Goal: Task Accomplishment & Management: Use online tool/utility

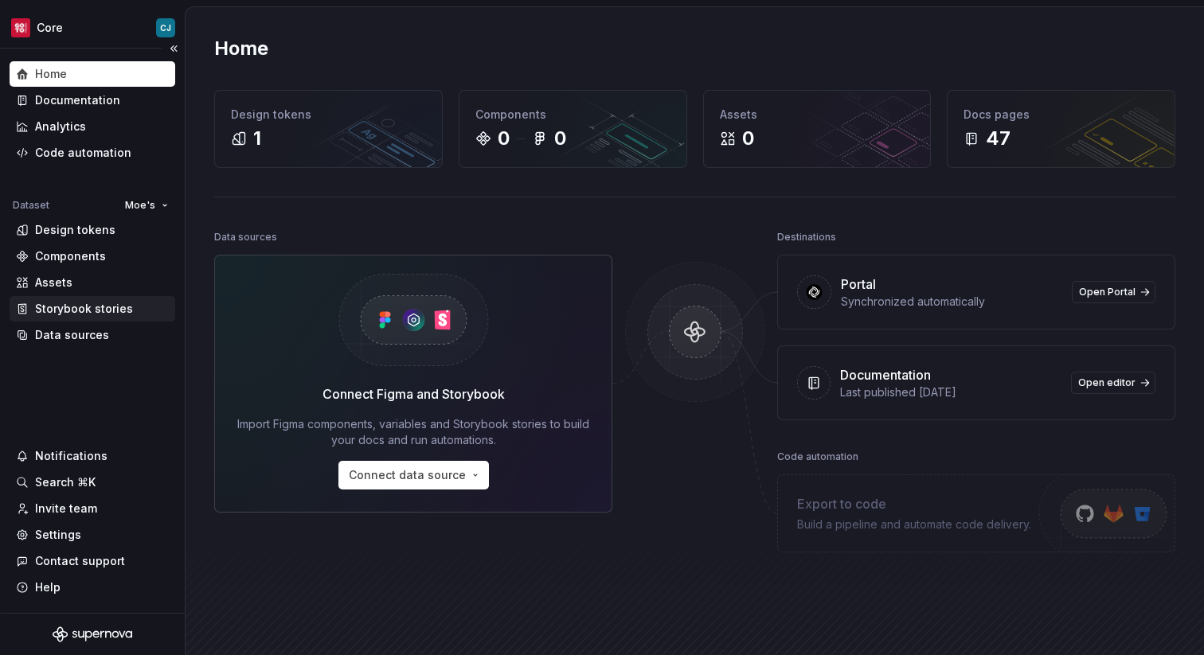
click at [103, 308] on div "Storybook stories" at bounding box center [84, 309] width 98 height 16
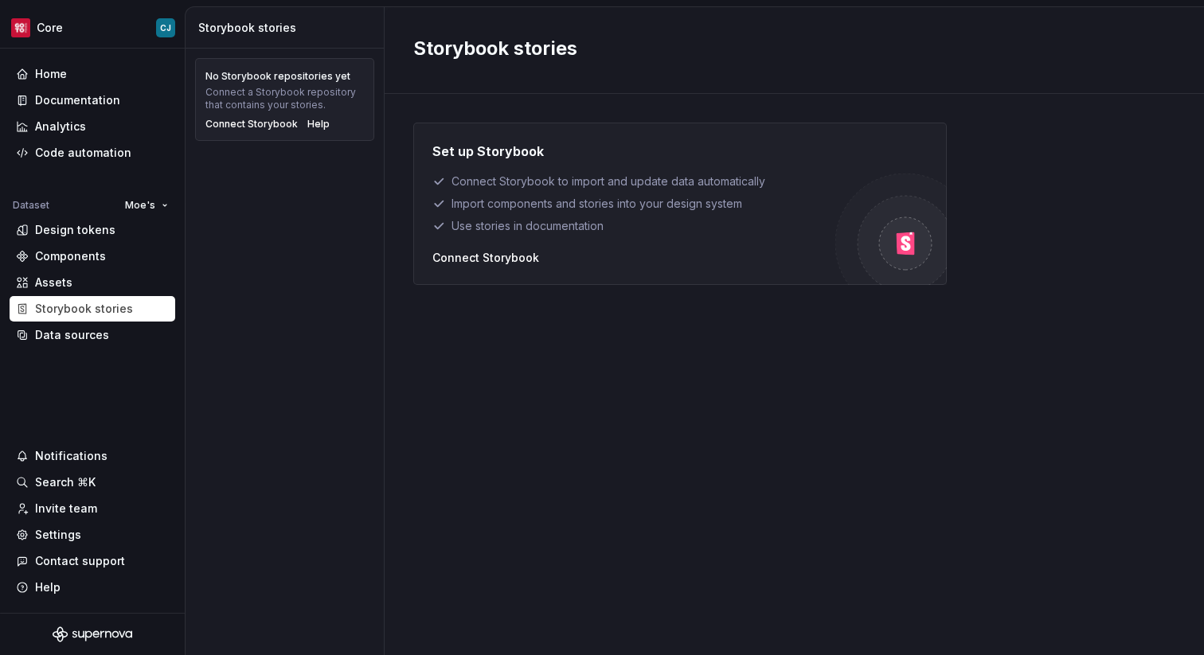
click at [510, 266] on div "Set up Storybook Connect Storybook to import and update data automatically Impo…" at bounding box center [679, 204] width 533 height 162
click at [510, 262] on div "Connect Storybook" at bounding box center [485, 258] width 107 height 16
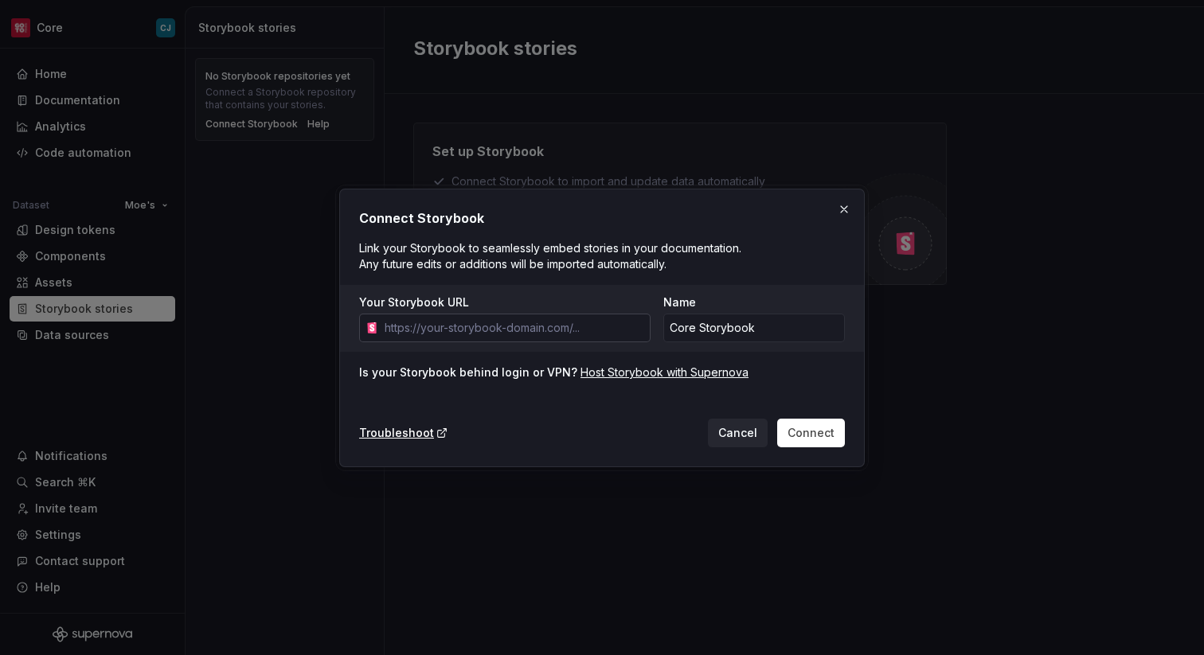
click at [506, 318] on input "Your Storybook URL" at bounding box center [514, 328] width 272 height 29
type input "https://expert-umbrella-3j3zr99.pages.github.io"
click at [843, 209] on button "button" at bounding box center [844, 209] width 22 height 22
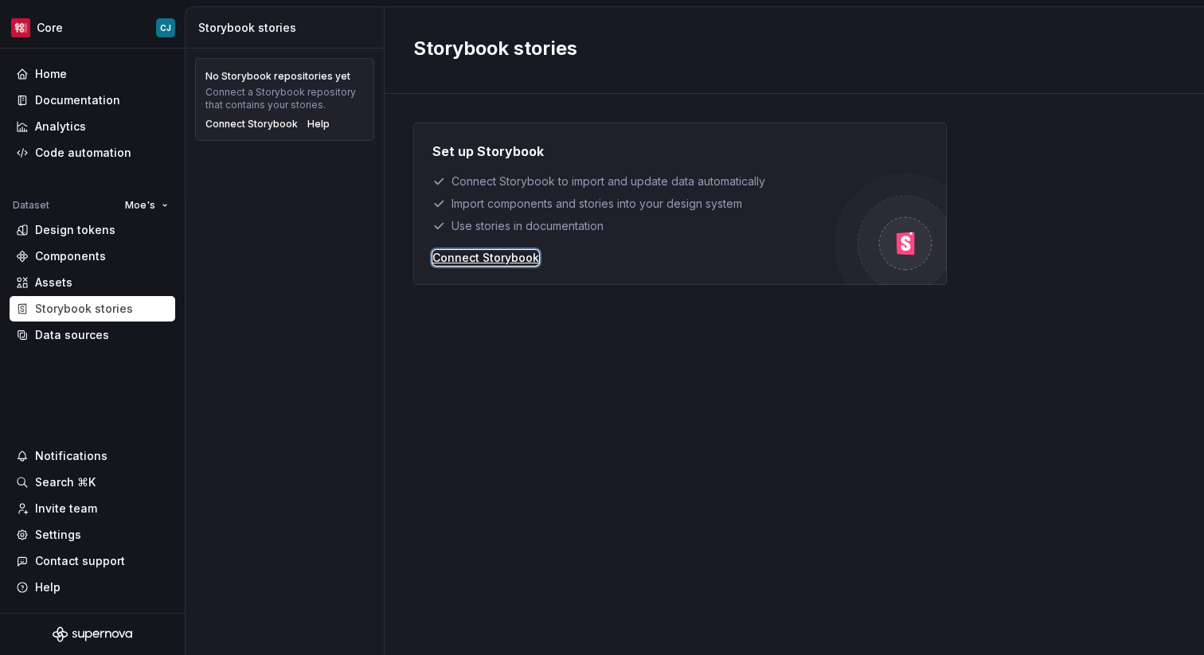
click at [519, 255] on div "Connect Storybook" at bounding box center [485, 258] width 107 height 16
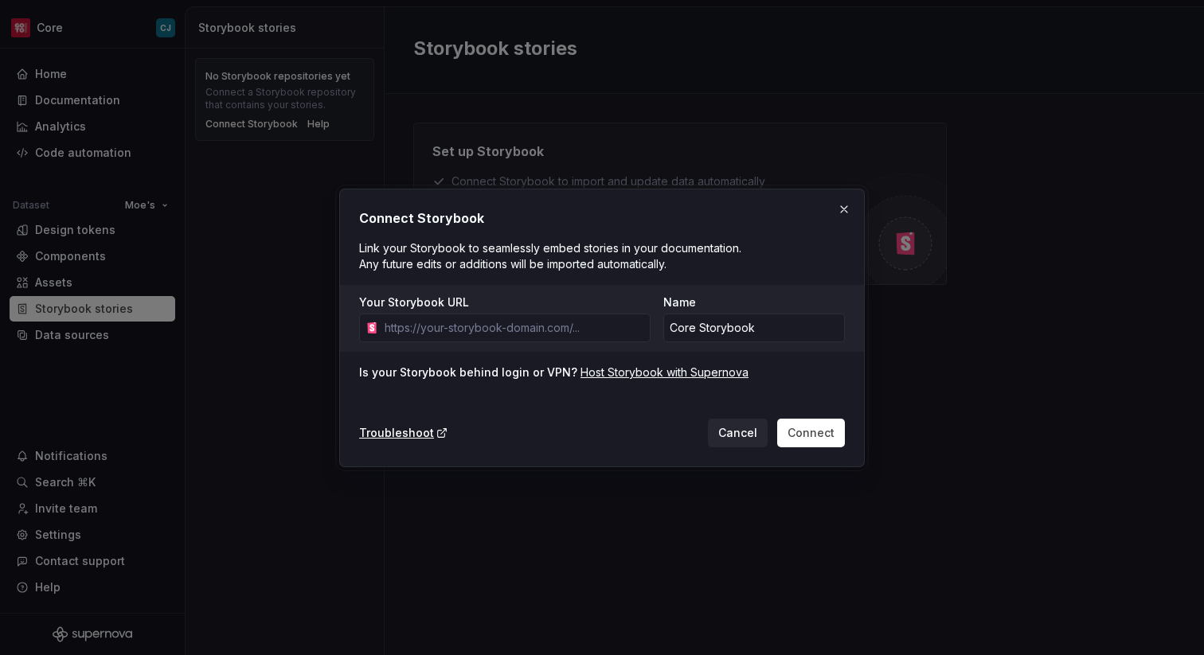
type input "—"
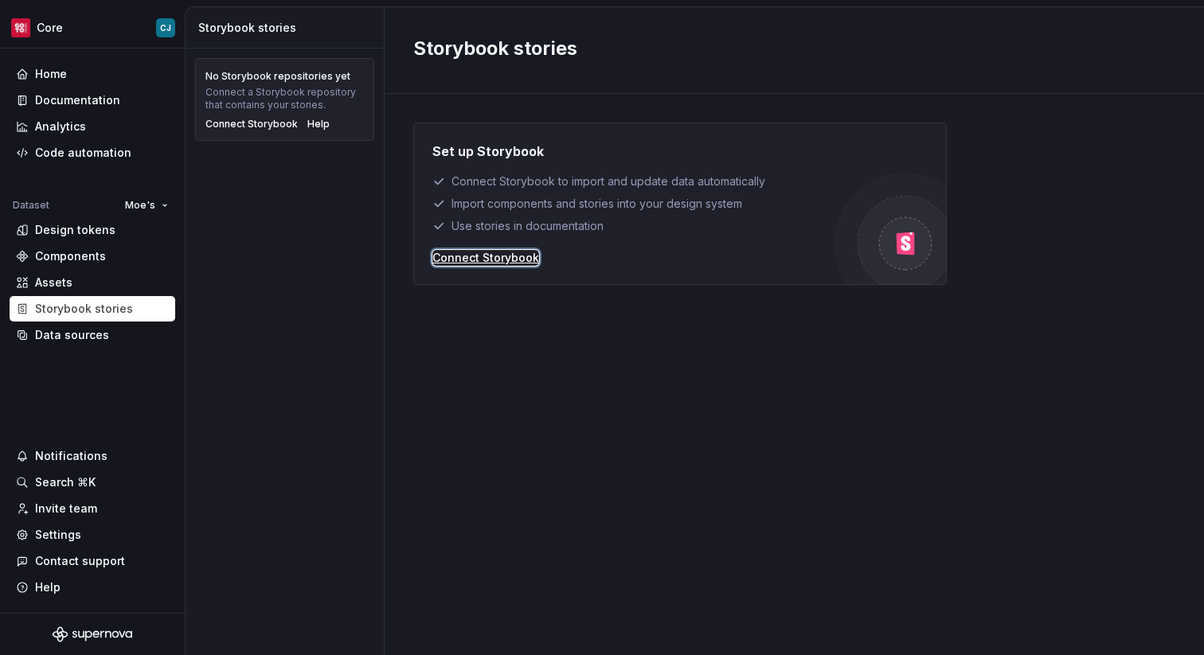
click at [512, 258] on div "Connect Storybook" at bounding box center [485, 258] width 107 height 16
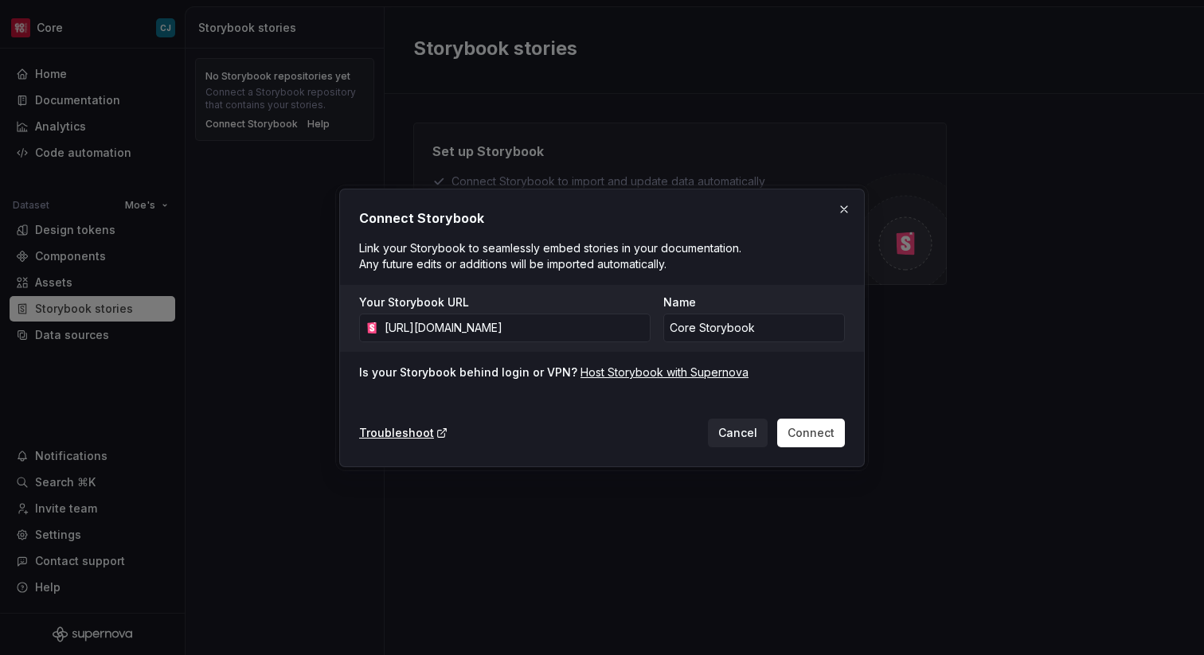
type input "https://expert-umbrella-3j3zr99.pages.github.io/"
click at [657, 428] on div "Troubleshoot Cancel Connect" at bounding box center [602, 429] width 486 height 35
click at [745, 333] on input "Core Storybook" at bounding box center [754, 328] width 182 height 29
click at [830, 392] on div "Connect Storybook Link your Storybook to seamlessly embed stories in your docum…" at bounding box center [602, 328] width 486 height 239
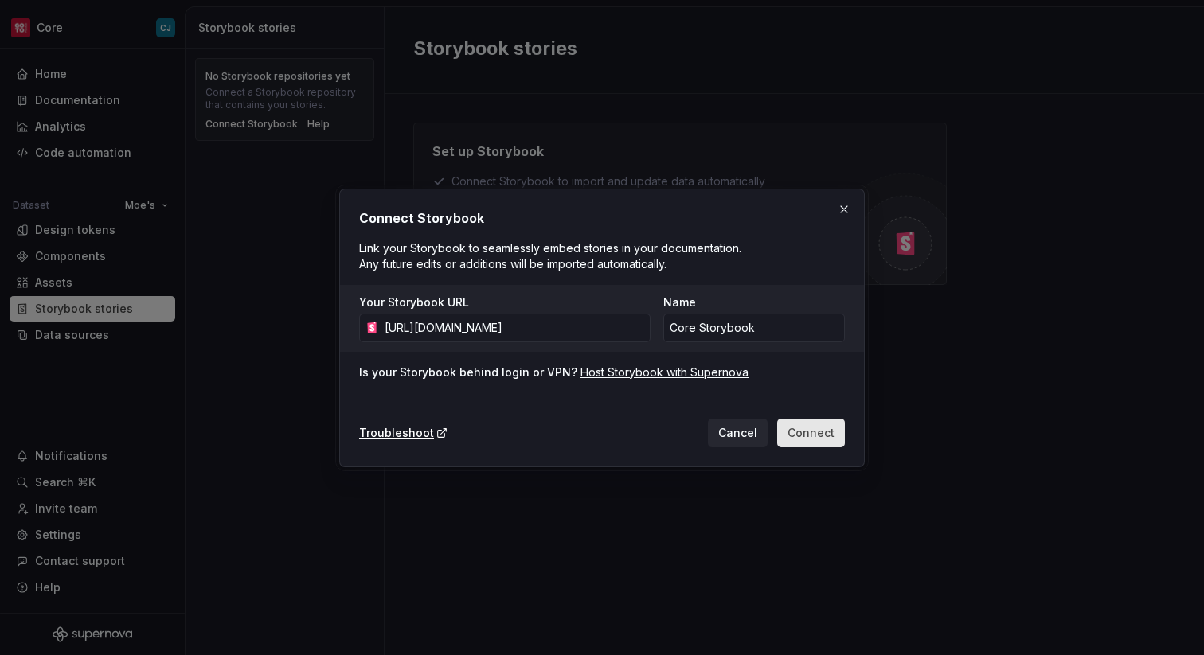
click at [793, 428] on span "Connect" at bounding box center [810, 433] width 47 height 16
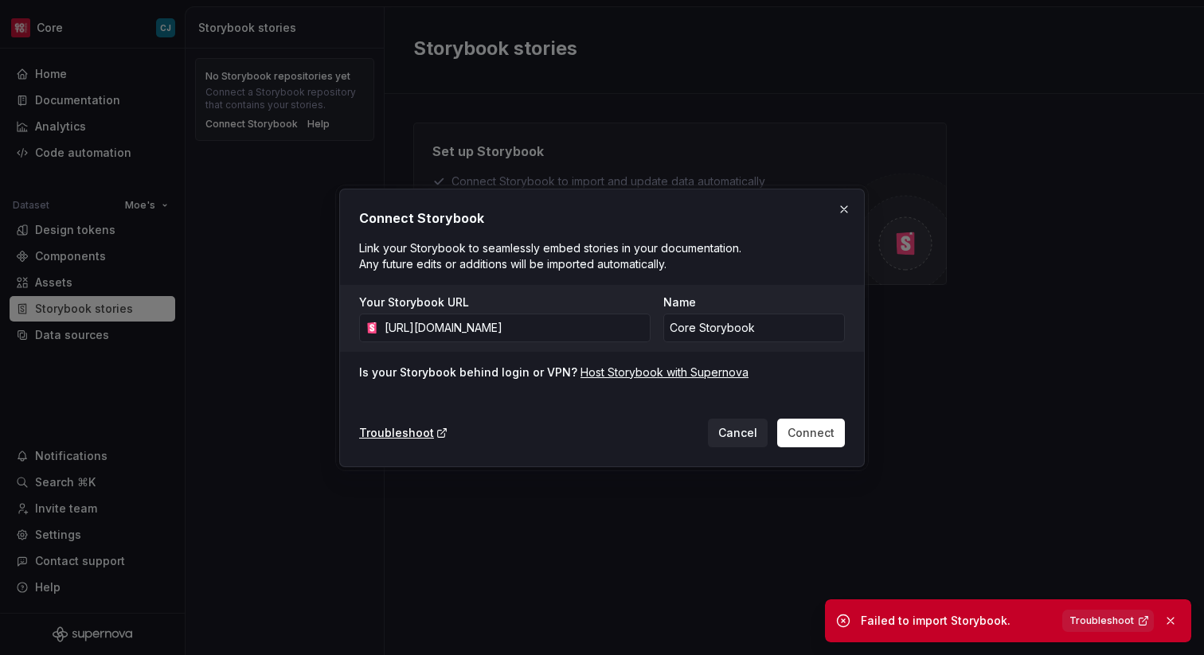
click at [1114, 623] on span "Troubleshoot" at bounding box center [1101, 621] width 64 height 13
click at [657, 361] on div "Connect Storybook Link your Storybook to seamlessly embed stories in your docum…" at bounding box center [602, 328] width 486 height 239
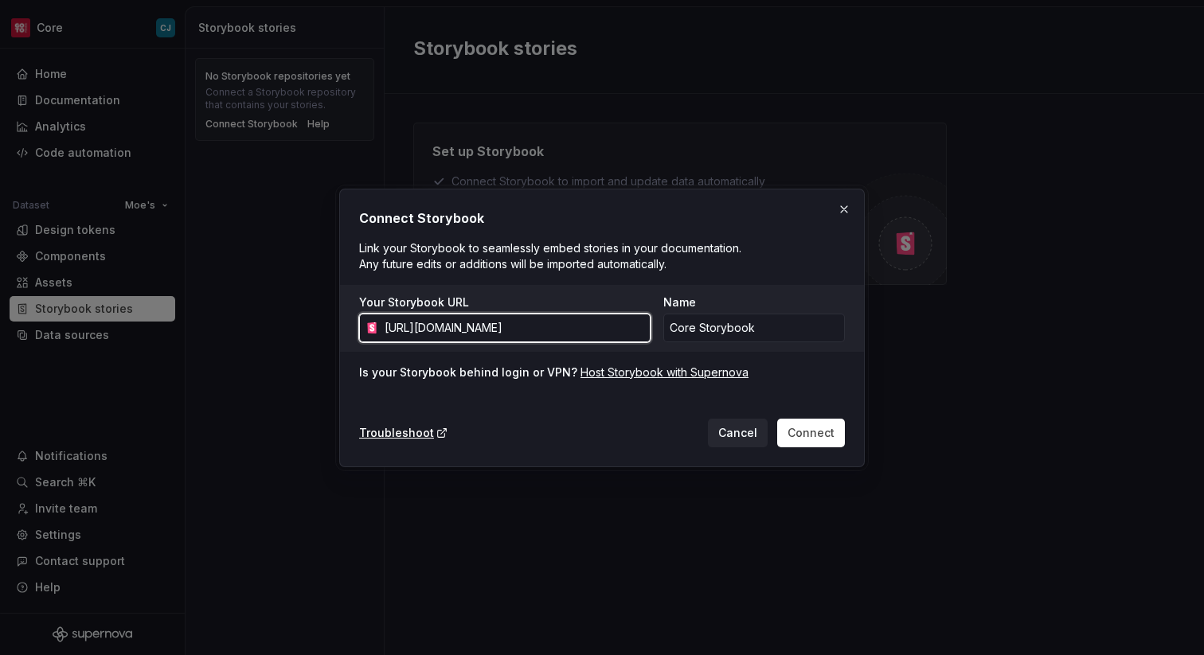
click at [504, 334] on input "https://expert-umbrella-3j3zr99.pages.github.io/" at bounding box center [514, 328] width 272 height 29
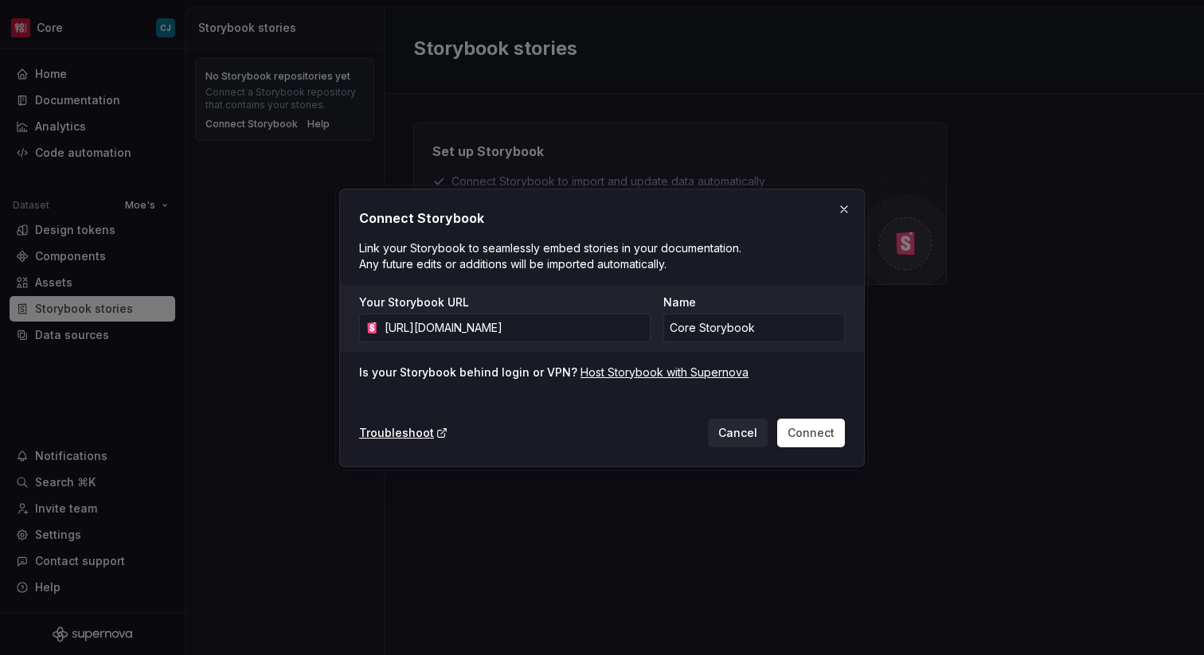
click at [643, 420] on div "Troubleshoot Cancel Connect" at bounding box center [602, 429] width 486 height 35
click at [806, 431] on span "Connect" at bounding box center [810, 433] width 47 height 16
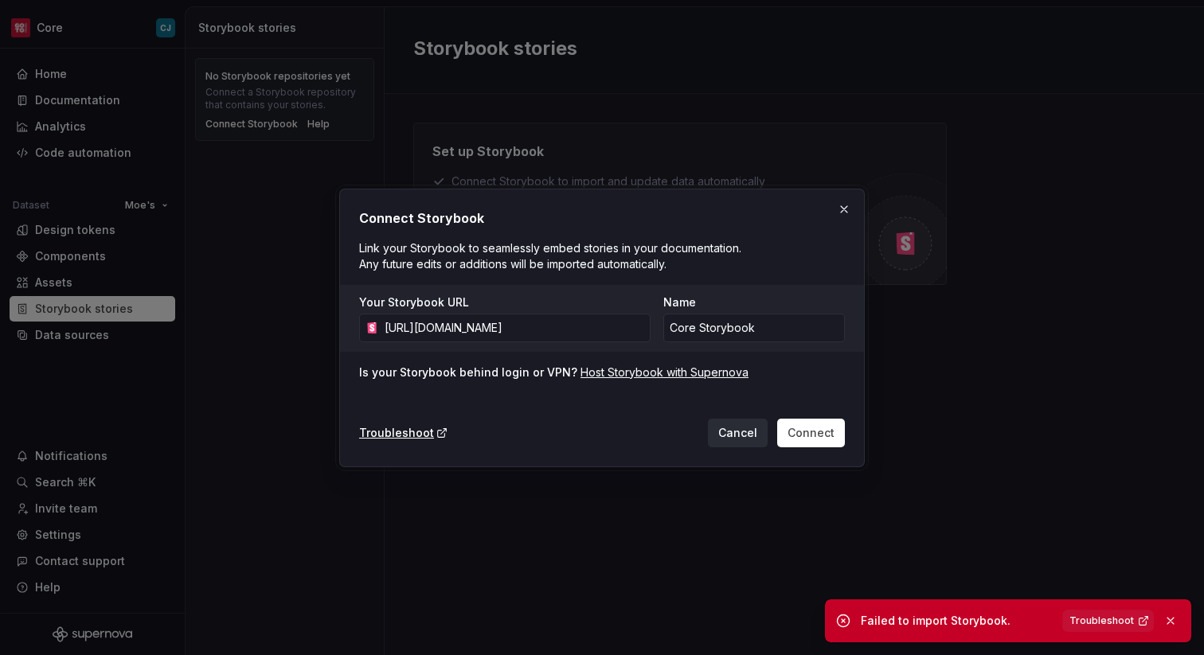
click at [756, 437] on span "Cancel" at bounding box center [737, 433] width 39 height 16
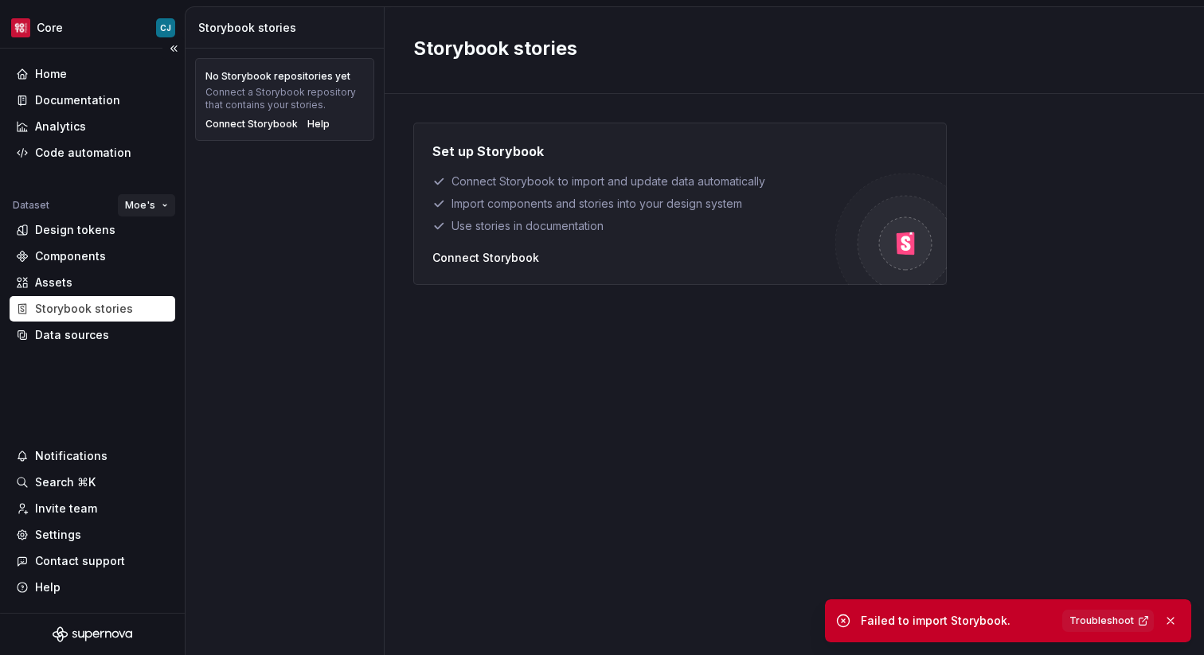
click at [150, 213] on html "Core CJ Home Documentation Analytics Code automation Dataset Moe's Design token…" at bounding box center [602, 327] width 1204 height 655
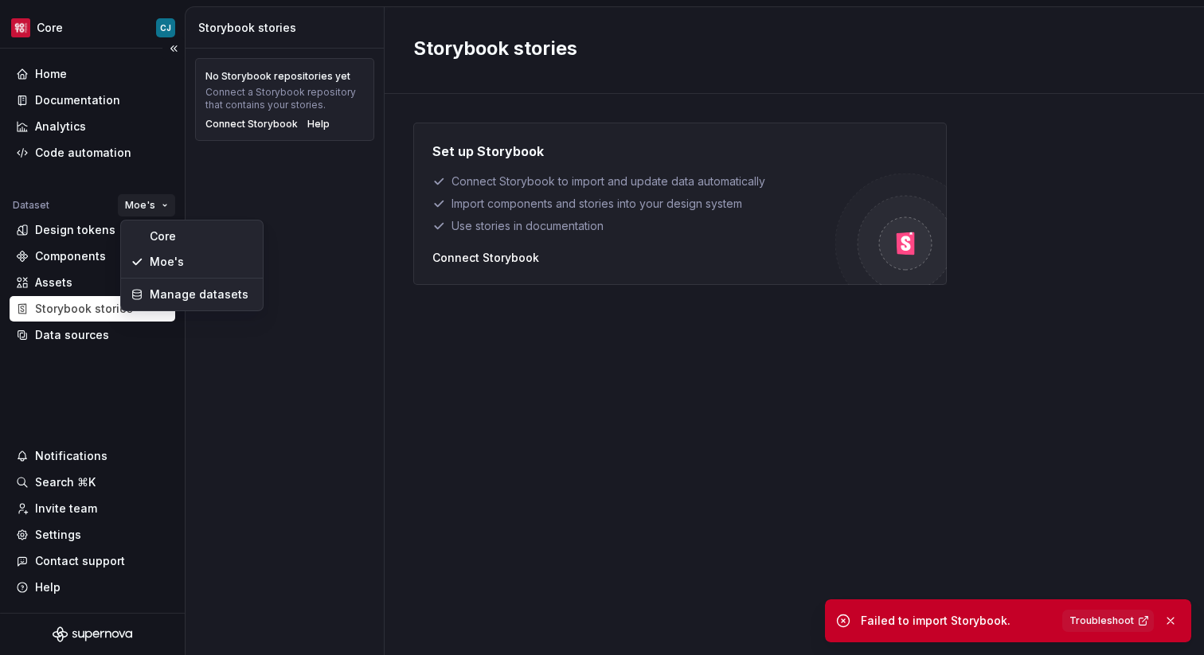
click at [150, 213] on html "Core CJ Home Documentation Analytics Code automation Dataset Moe's Design token…" at bounding box center [602, 327] width 1204 height 655
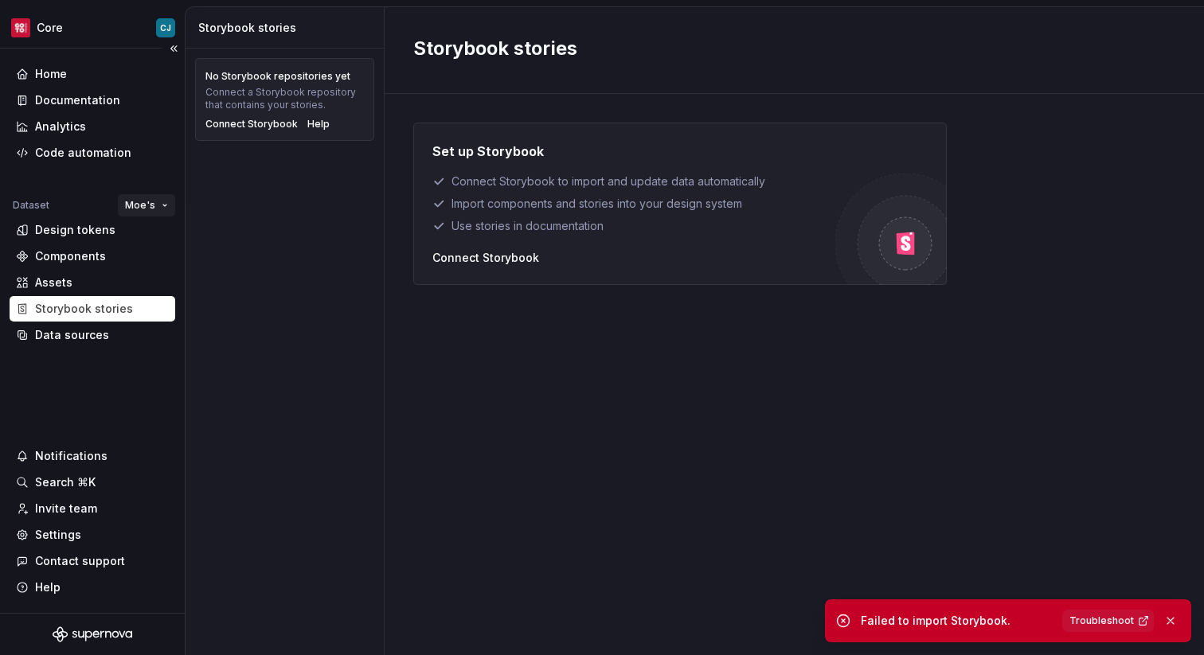
click at [150, 213] on html "Core CJ Home Documentation Analytics Code automation Dataset Moe's Design token…" at bounding box center [602, 327] width 1204 height 655
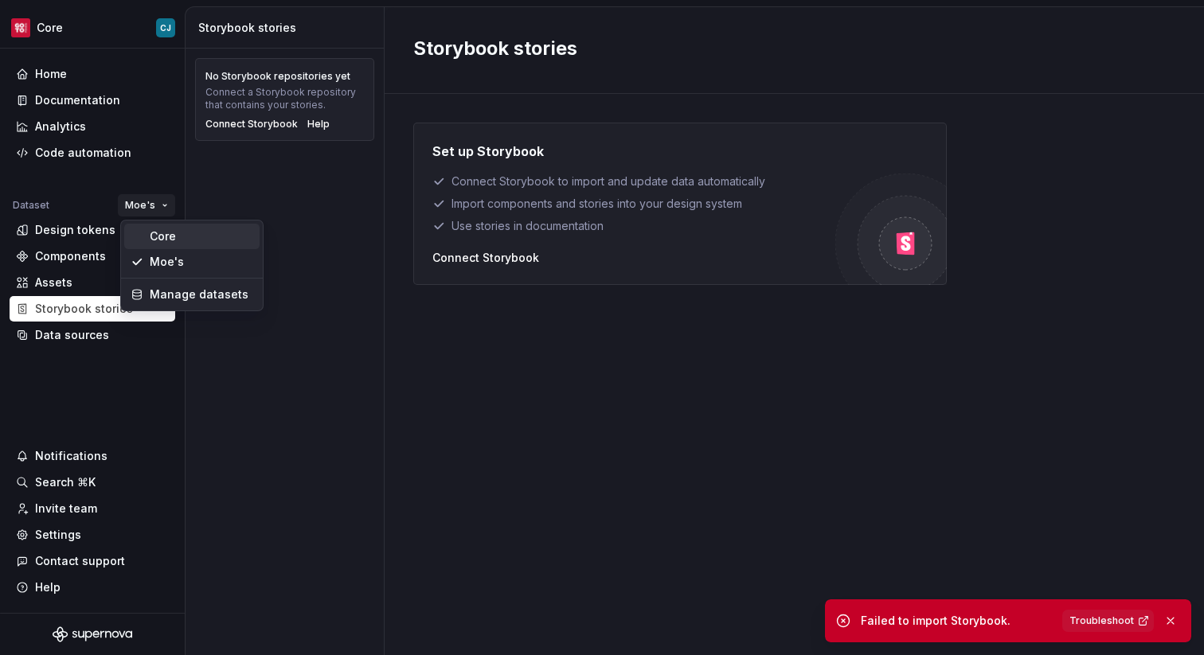
click at [158, 236] on div "Core" at bounding box center [201, 236] width 103 height 16
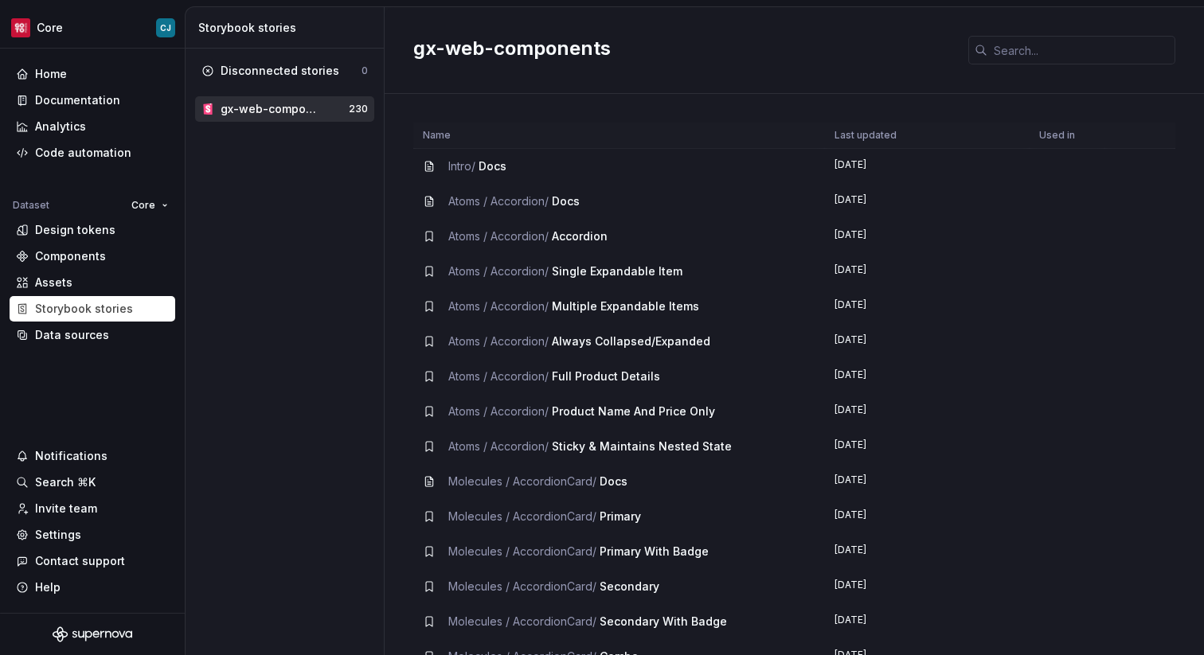
click at [264, 107] on div "gx-web-components" at bounding box center [272, 109] width 103 height 16
click at [90, 293] on div "Assets" at bounding box center [93, 282] width 166 height 25
click at [89, 286] on div "Assets" at bounding box center [92, 283] width 153 height 16
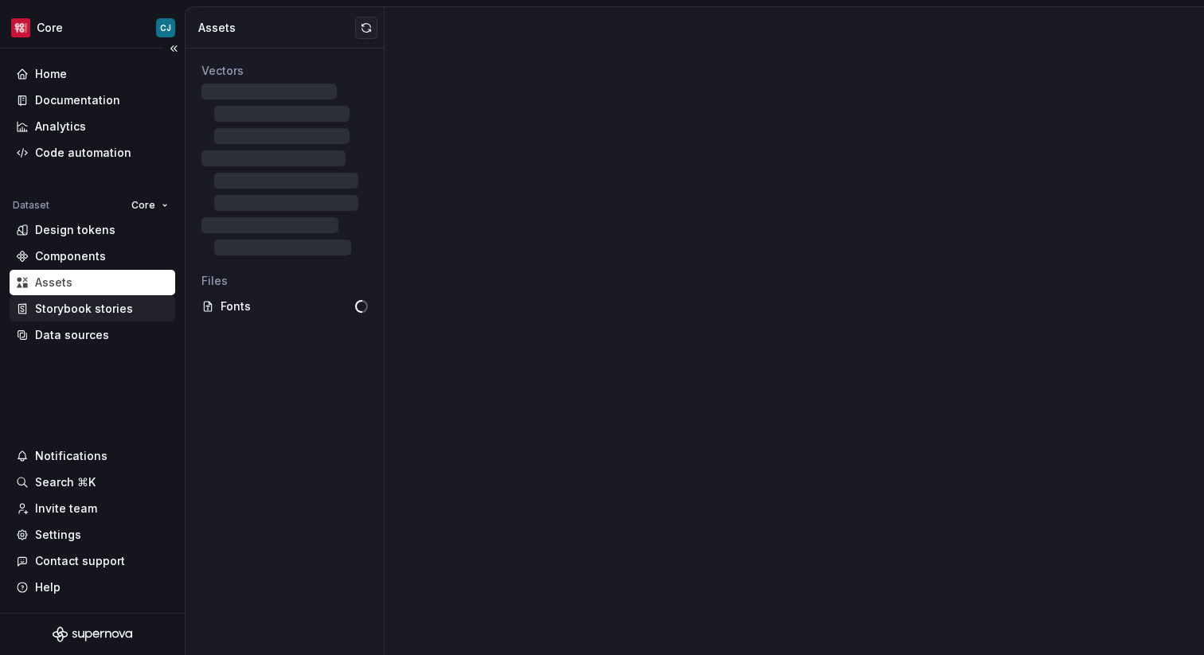
click at [106, 307] on div "Storybook stories" at bounding box center [84, 309] width 98 height 16
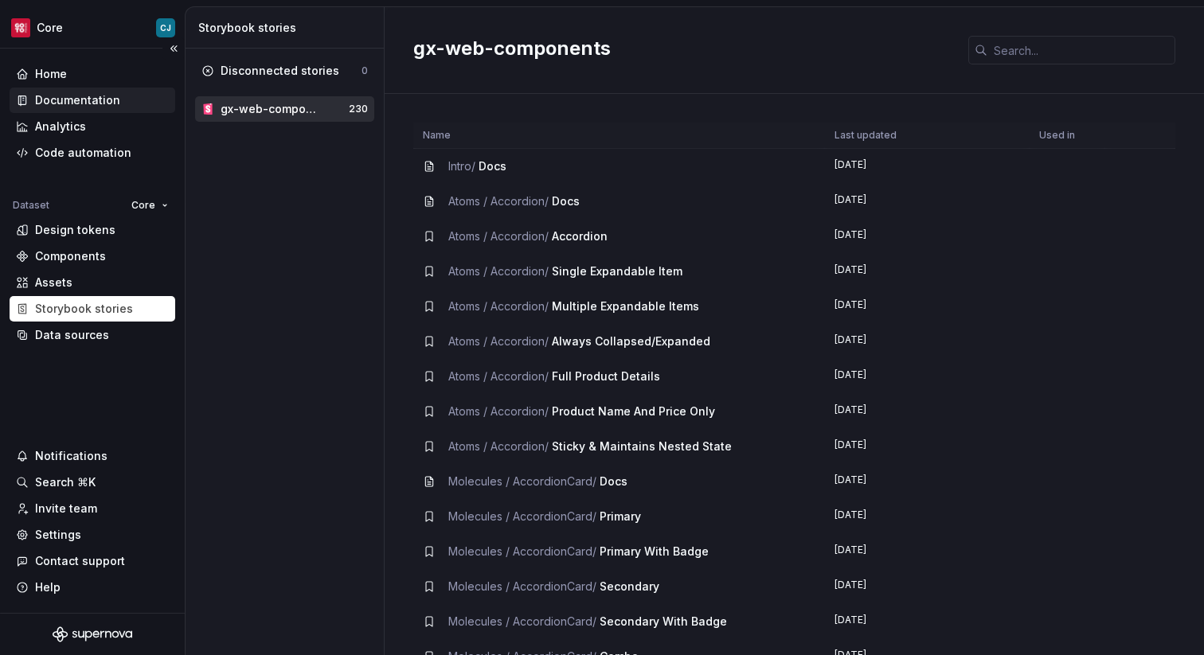
click at [76, 102] on div "Documentation" at bounding box center [77, 100] width 85 height 16
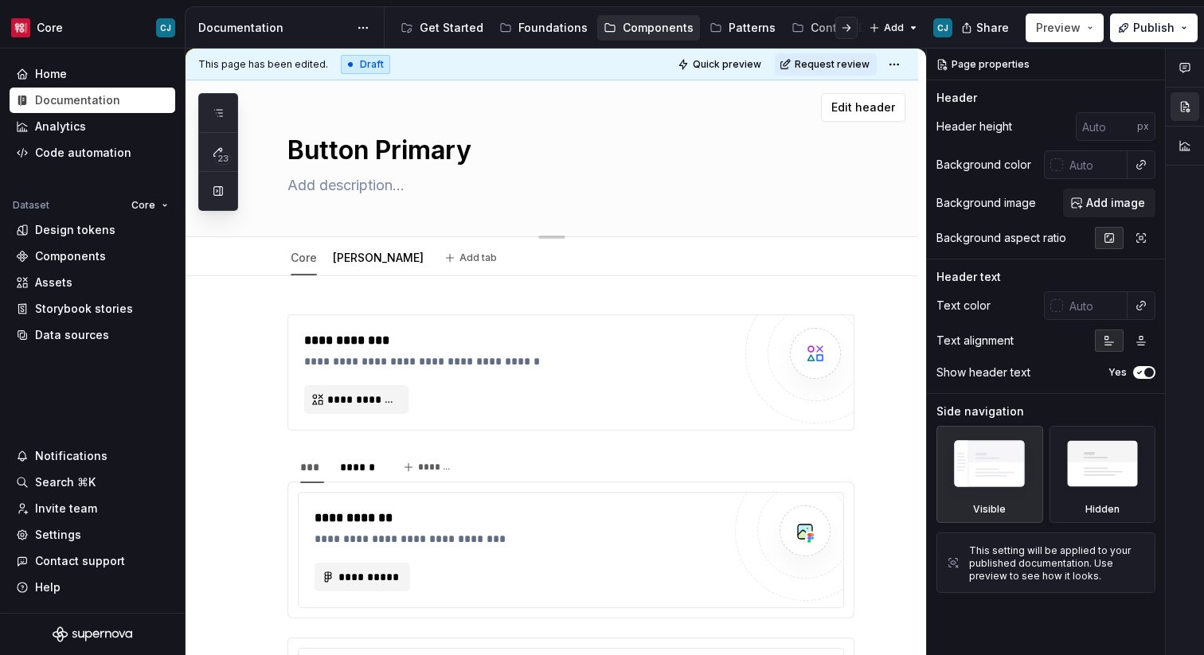
scroll to position [7, 0]
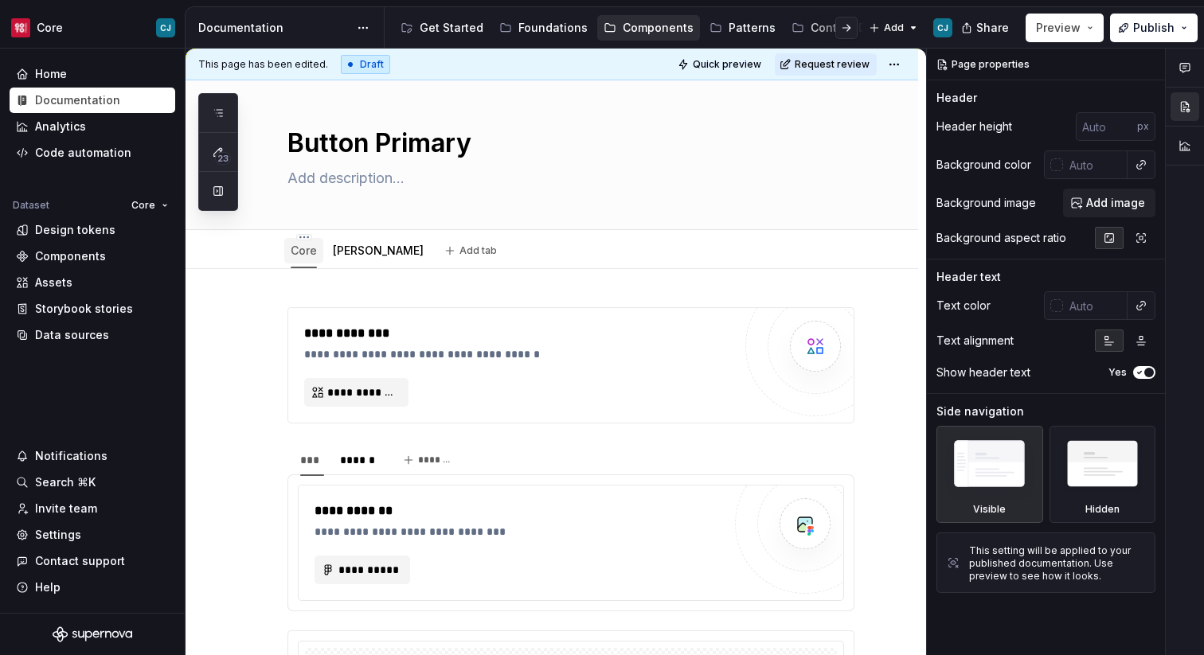
click at [299, 248] on link "Core" at bounding box center [304, 251] width 26 height 14
click at [346, 254] on link "Moes" at bounding box center [378, 251] width 91 height 14
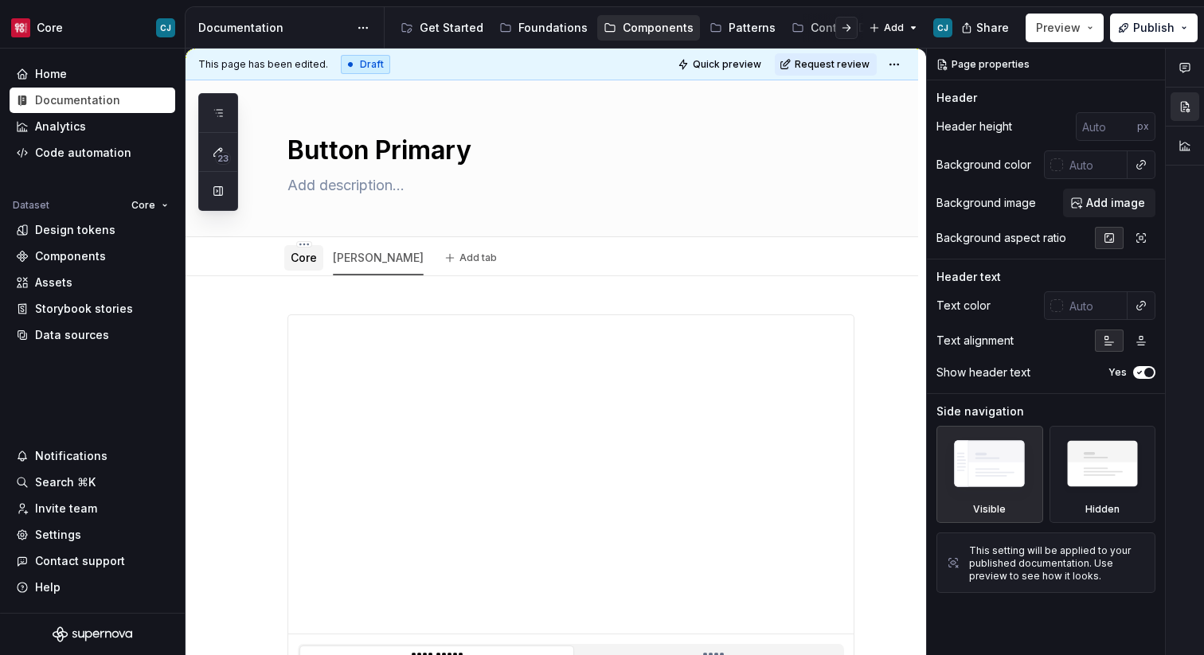
click at [310, 265] on div "Core" at bounding box center [304, 258] width 26 height 16
click at [309, 265] on div "Core" at bounding box center [304, 258] width 26 height 16
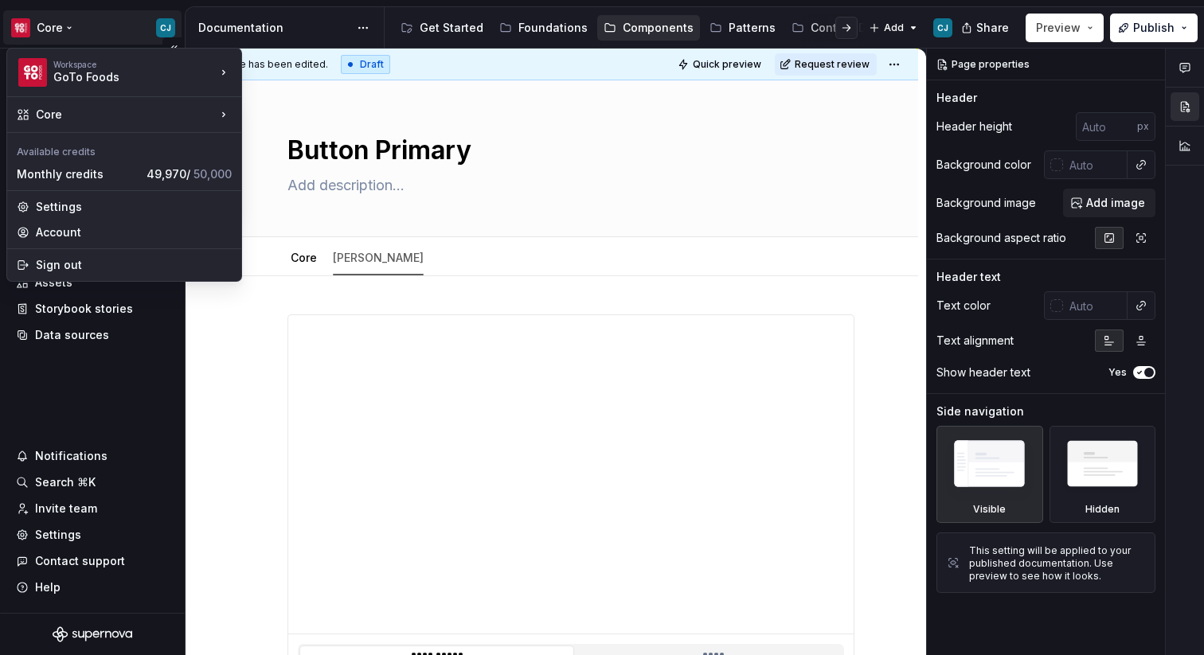
click at [76, 18] on html "Core CJ Home Documentation Analytics Code automation Dataset Core Design tokens…" at bounding box center [602, 327] width 1204 height 655
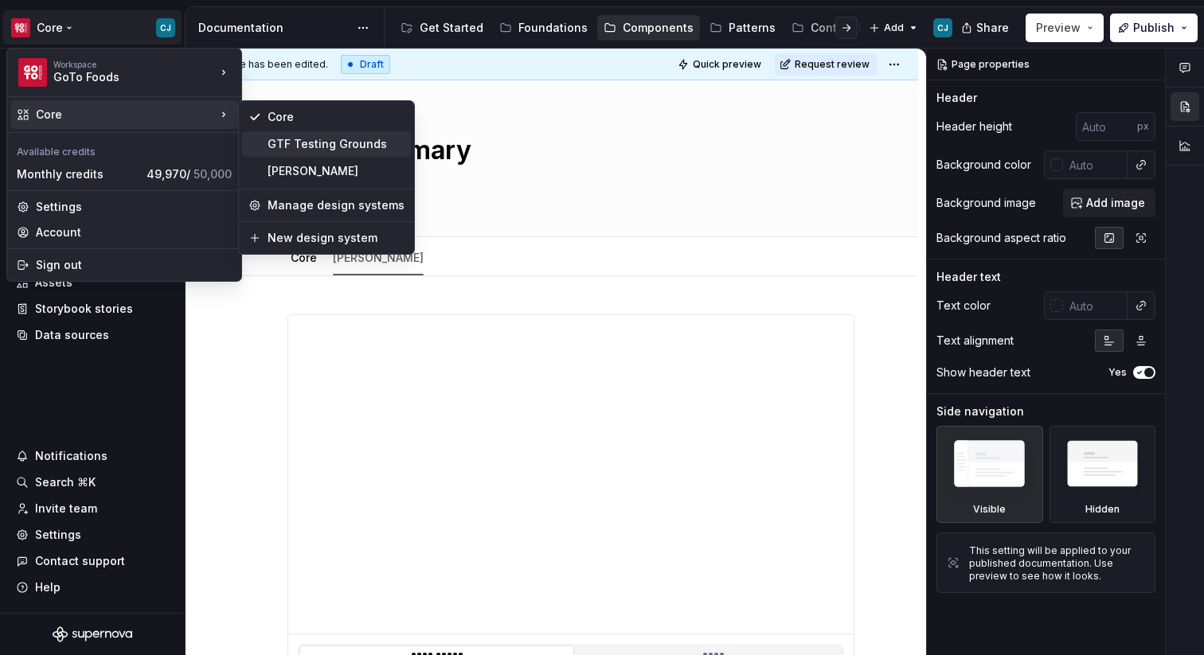
click at [283, 144] on div "GTF Testing Grounds" at bounding box center [335, 144] width 137 height 16
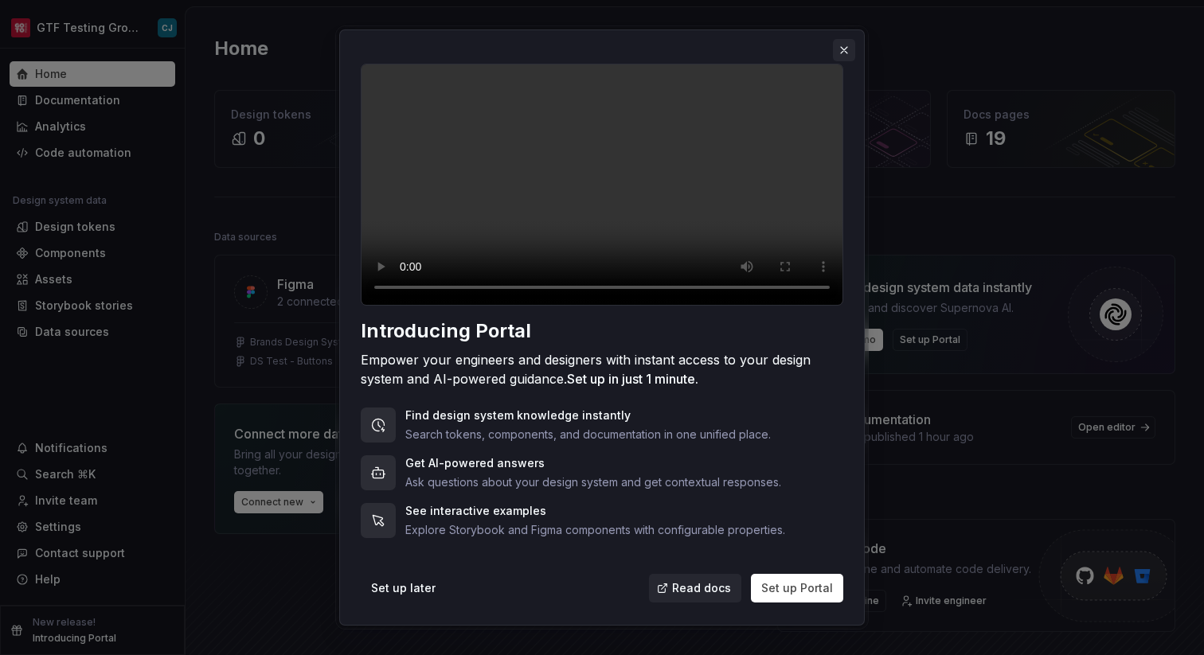
click at [843, 55] on button "button" at bounding box center [844, 50] width 22 height 22
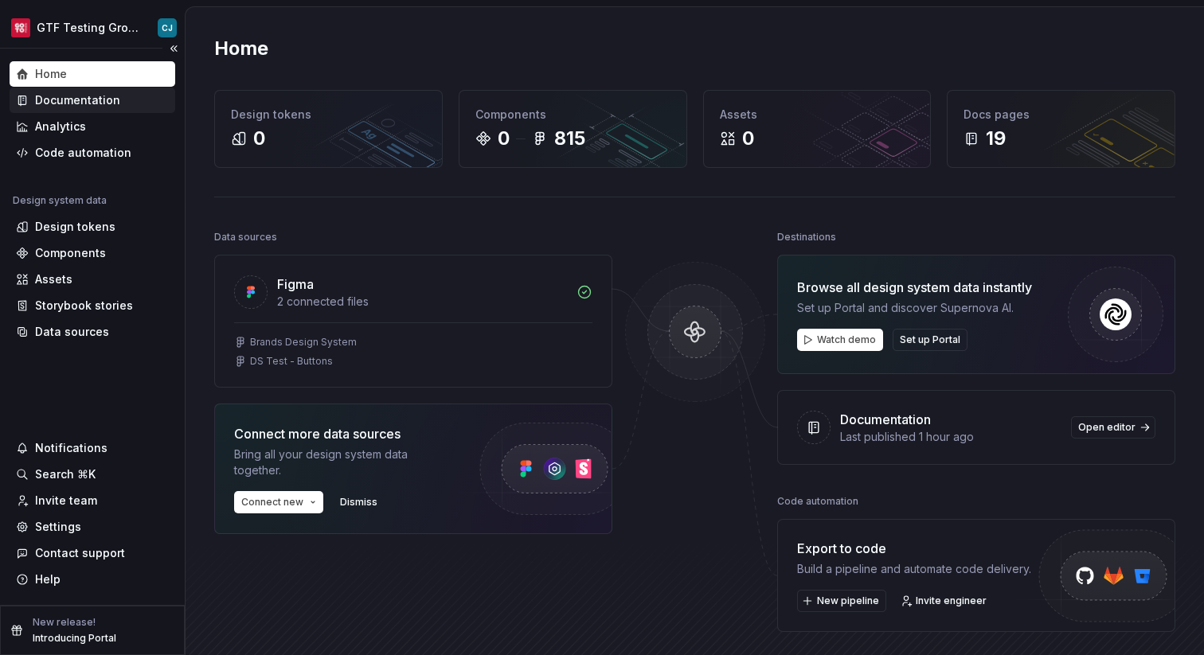
click at [57, 105] on div "Documentation" at bounding box center [77, 100] width 85 height 16
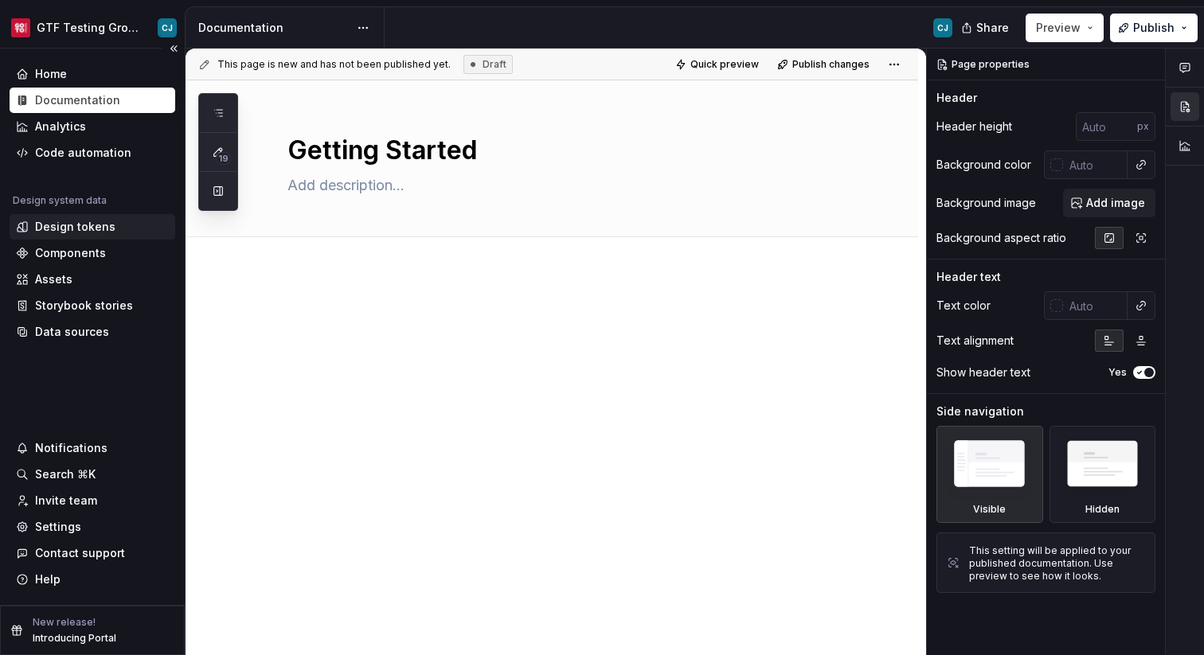
click at [91, 224] on div "Design tokens" at bounding box center [75, 227] width 80 height 16
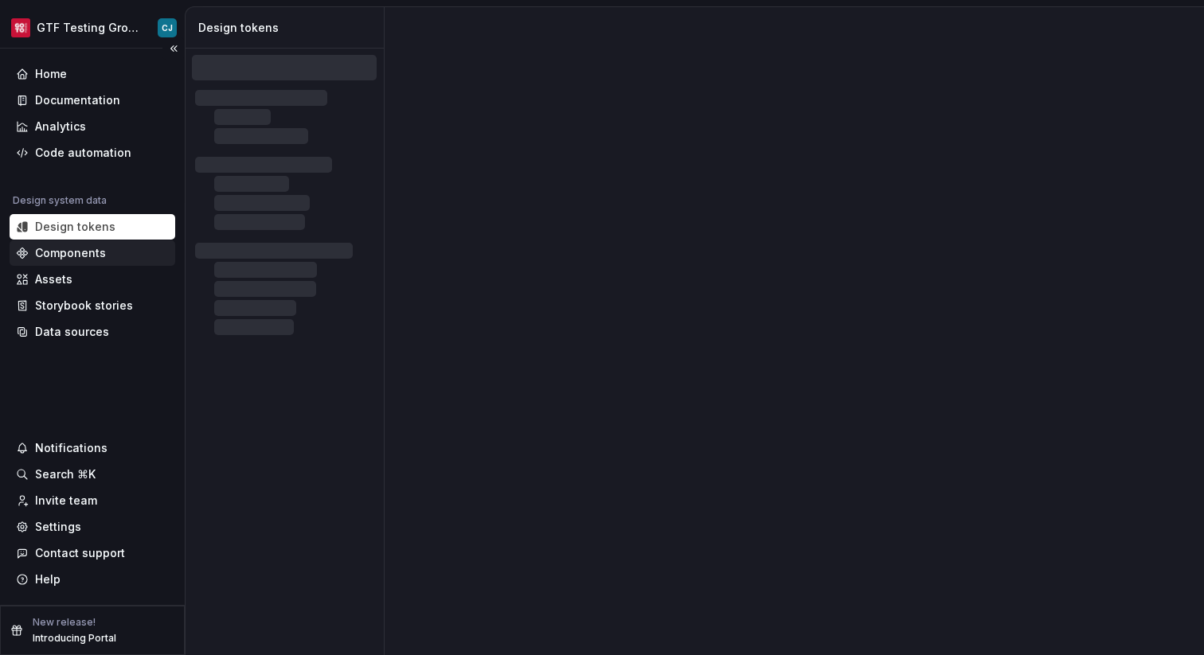
click at [90, 250] on div "Components" at bounding box center [70, 253] width 71 height 16
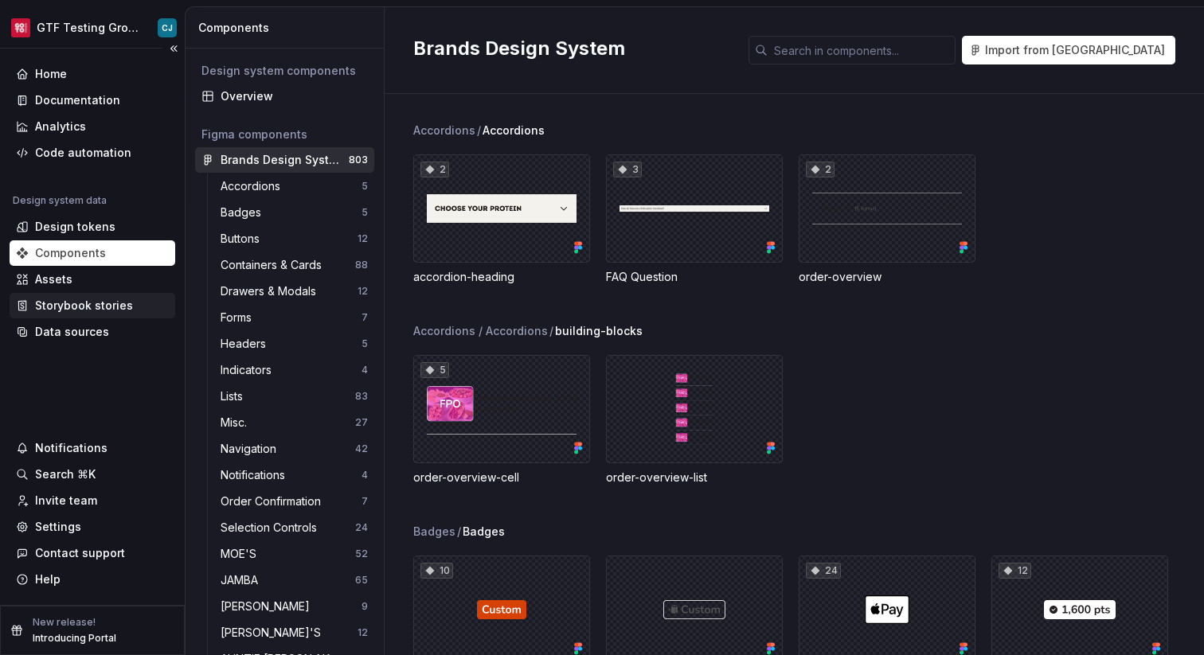
click at [92, 298] on div "Storybook stories" at bounding box center [84, 306] width 98 height 16
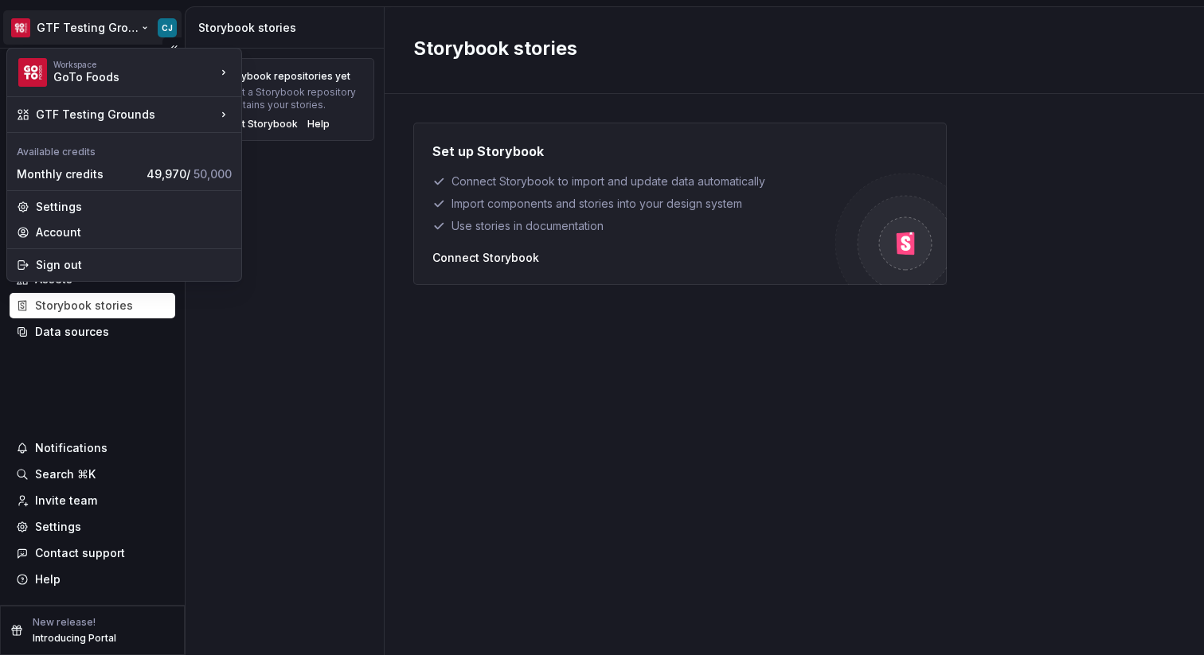
click at [104, 33] on html "GTF Testing Grounds CJ Home Documentation Analytics Code automation Design syst…" at bounding box center [602, 327] width 1204 height 655
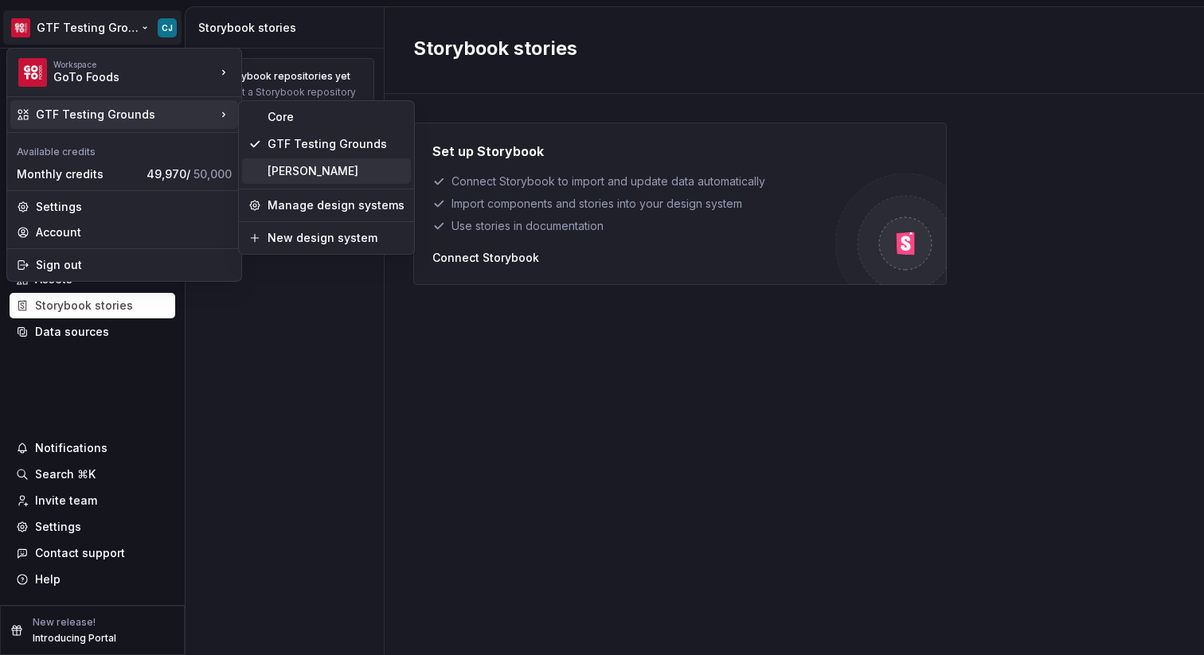
click at [296, 177] on div "Moes" at bounding box center [335, 171] width 137 height 16
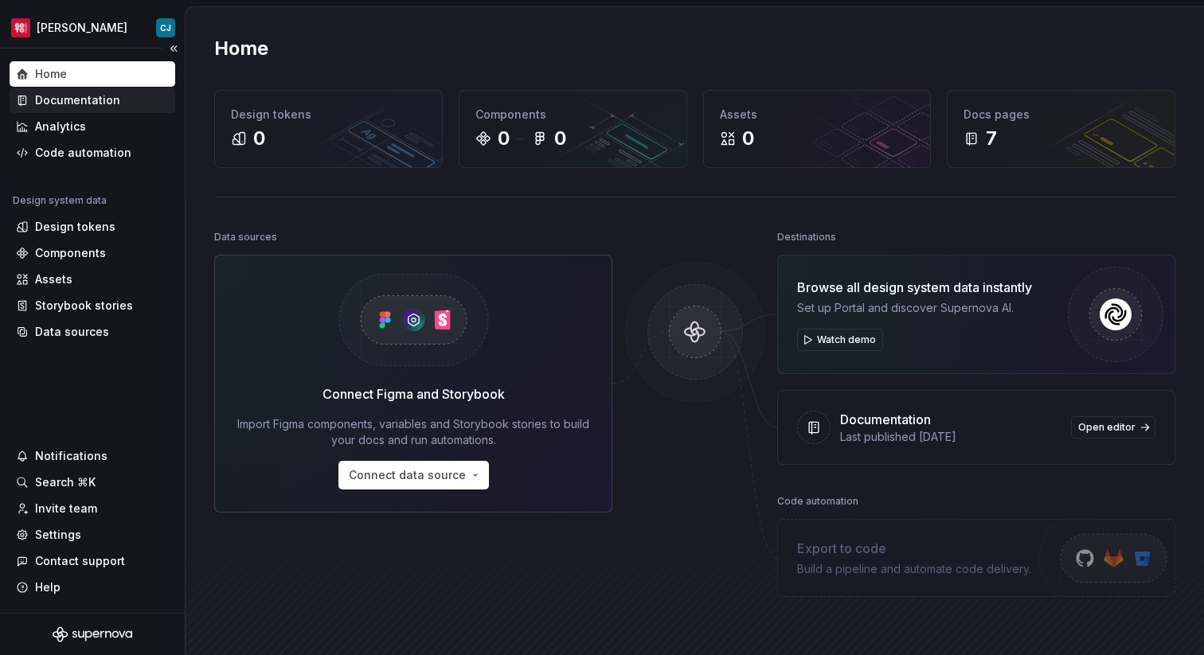
click at [91, 102] on div "Documentation" at bounding box center [77, 100] width 85 height 16
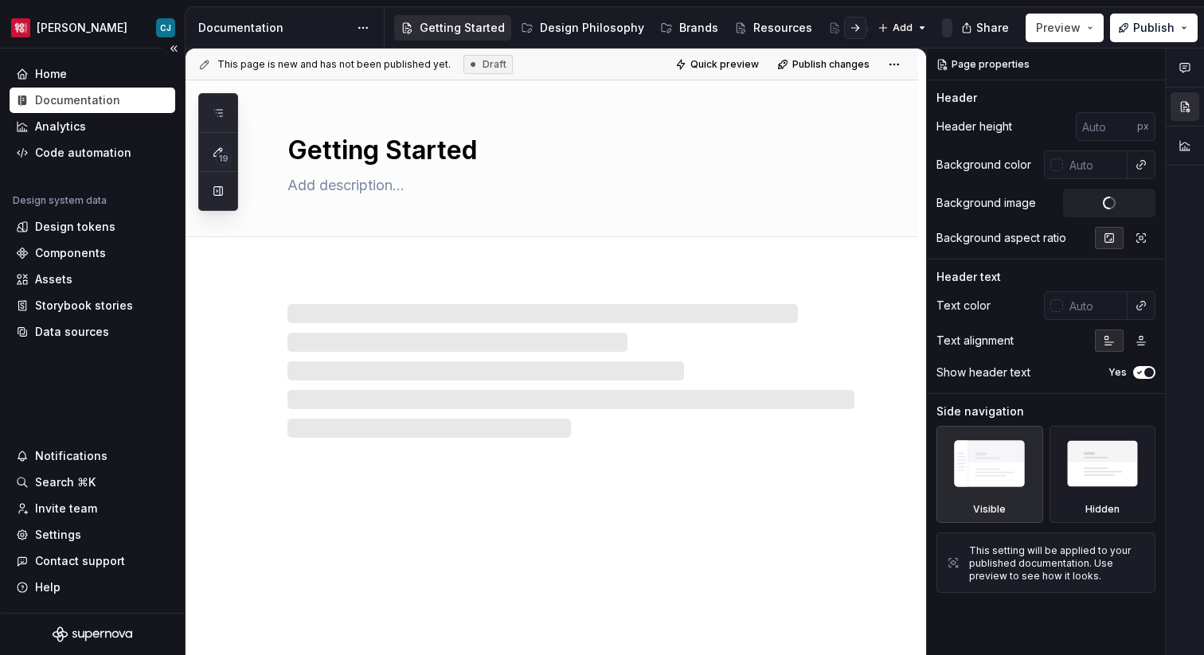
type textarea "*"
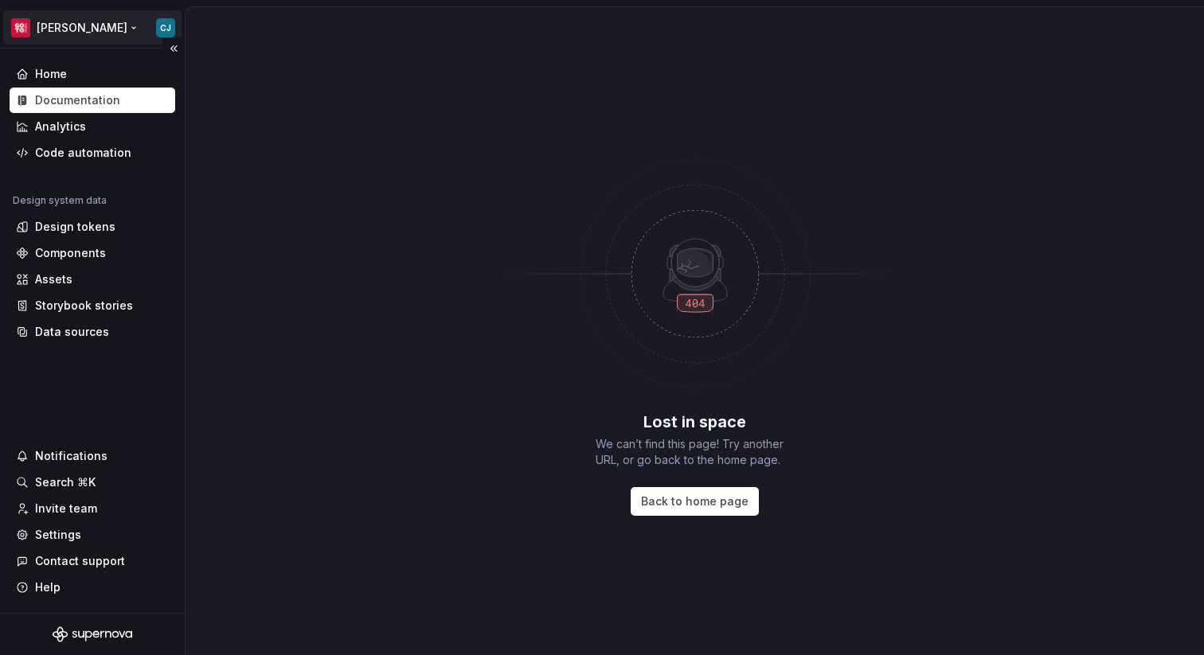
click at [80, 31] on html "Moes CJ Home Documentation Analytics Code automation Design system data Design …" at bounding box center [602, 327] width 1204 height 655
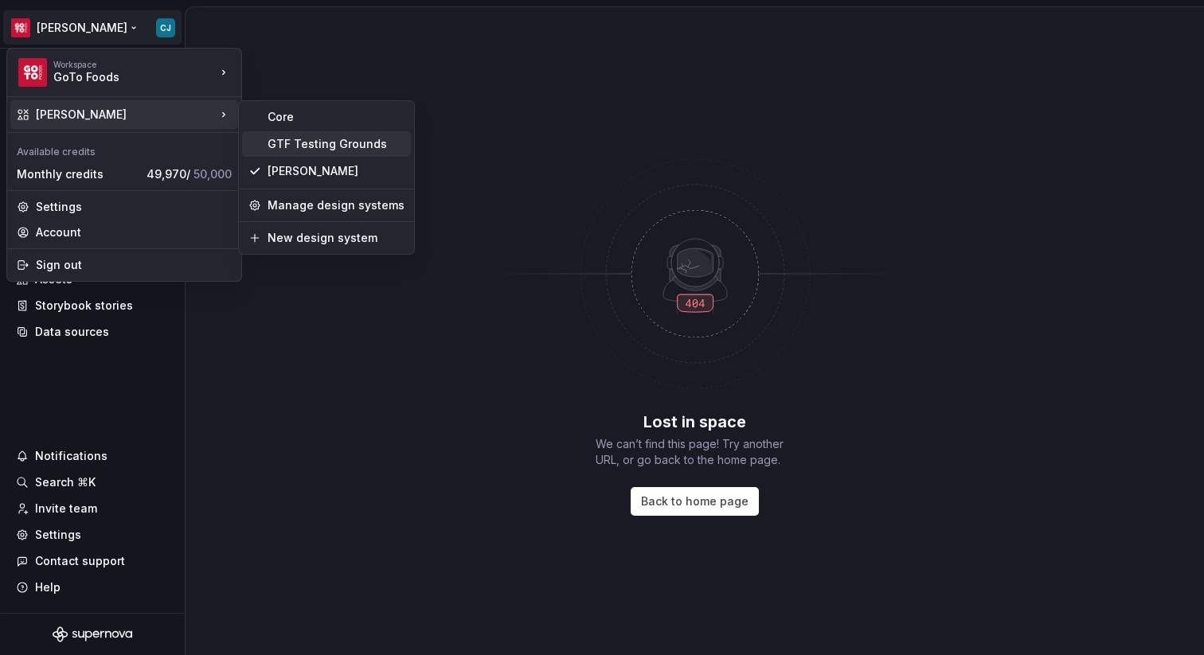
click at [339, 142] on div "GTF Testing Grounds" at bounding box center [335, 144] width 137 height 16
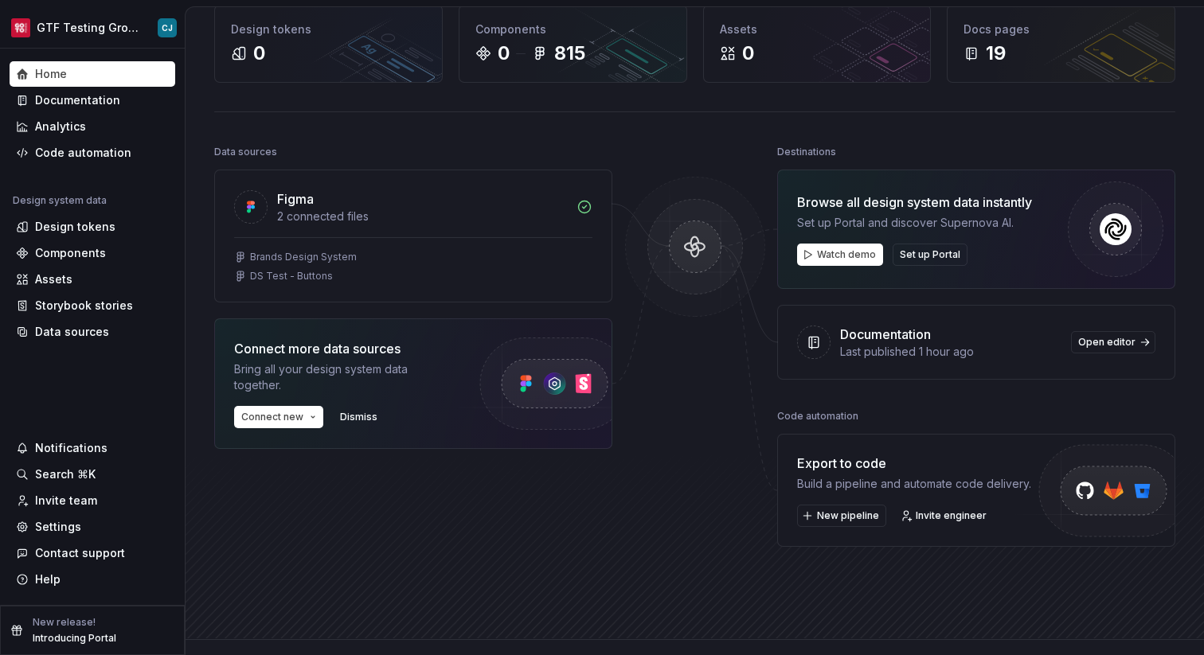
scroll to position [92, 0]
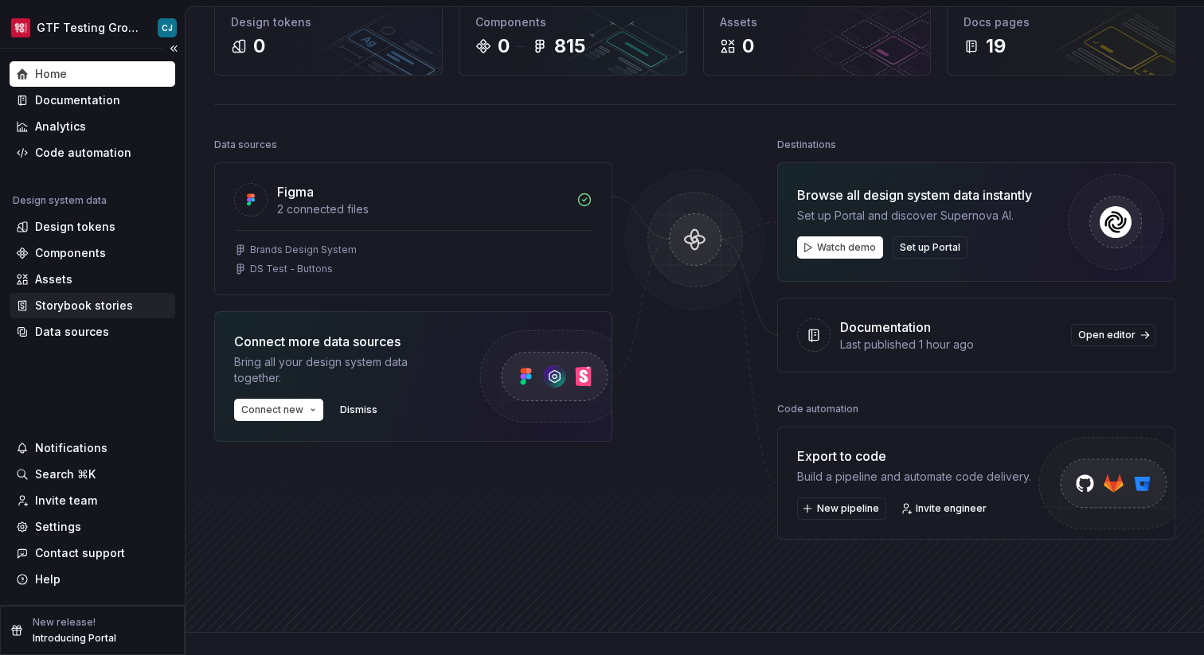
click at [108, 303] on div "Storybook stories" at bounding box center [84, 306] width 98 height 16
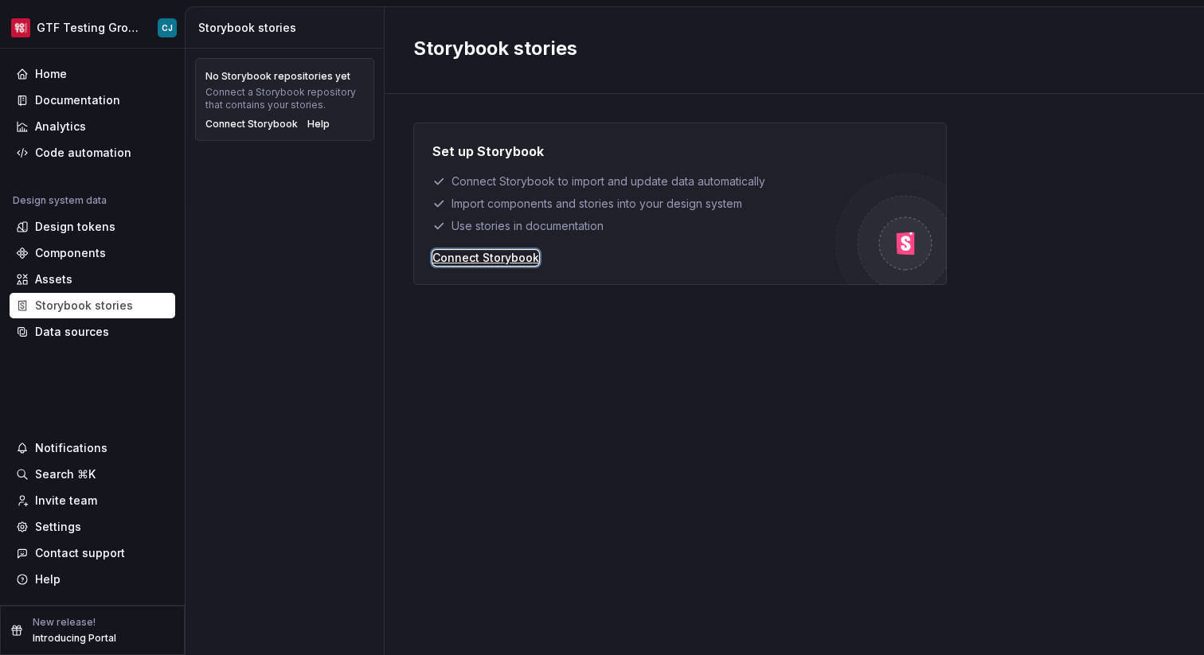
click at [443, 250] on div "Connect Storybook" at bounding box center [485, 258] width 107 height 16
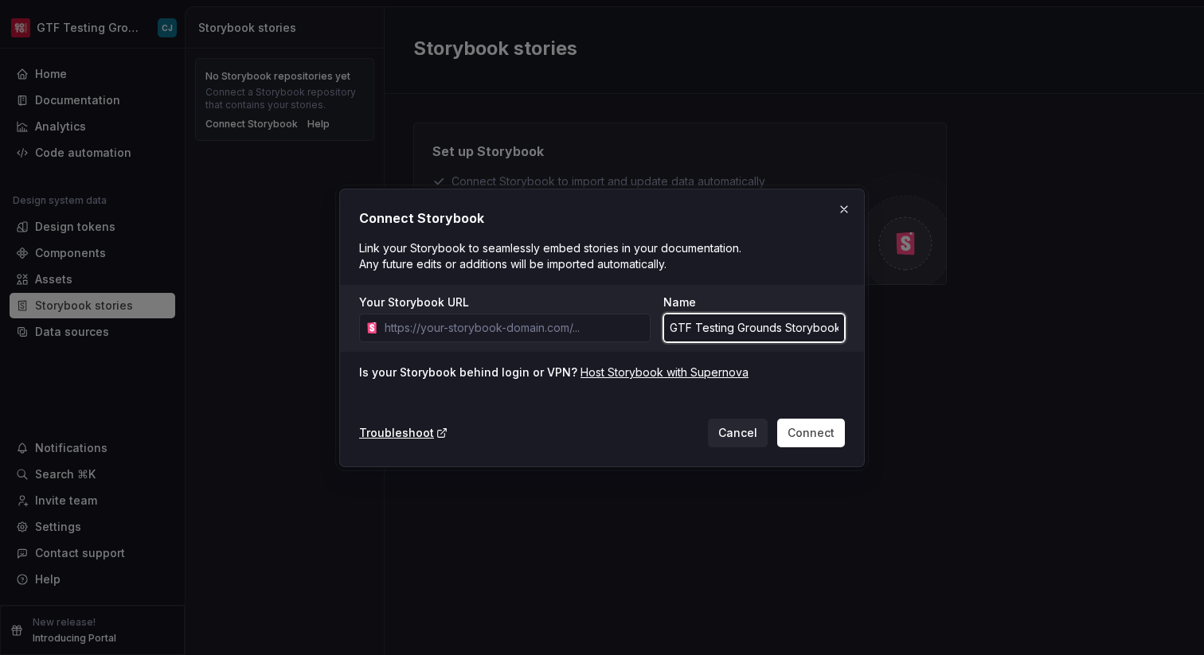
click at [712, 326] on input "GTF Testing Grounds Storybook" at bounding box center [754, 328] width 182 height 29
click at [579, 334] on input "Your Storybook URL" at bounding box center [514, 328] width 272 height 29
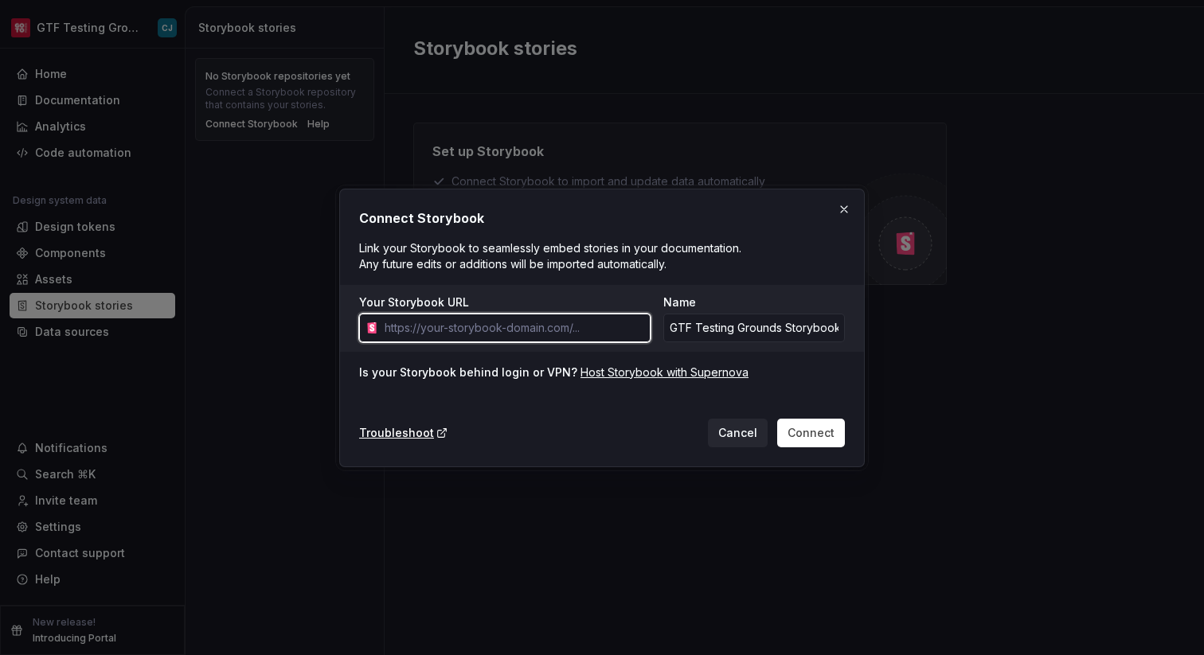
click at [579, 334] on input "Your Storybook URL" at bounding box center [514, 328] width 272 height 29
type input "https://expert-umbrella-3j3zr99.pages.github.io/?path=/docs/intro--docs"
click at [600, 332] on input "https://expert-umbrella-3j3zr99.pages.github.io/?path=/docs/intro--docs" at bounding box center [514, 328] width 272 height 29
click at [601, 332] on input "https://expert-umbrella-3j3zr99.pages.github.io/?path=/docs/intro--docs" at bounding box center [514, 328] width 272 height 29
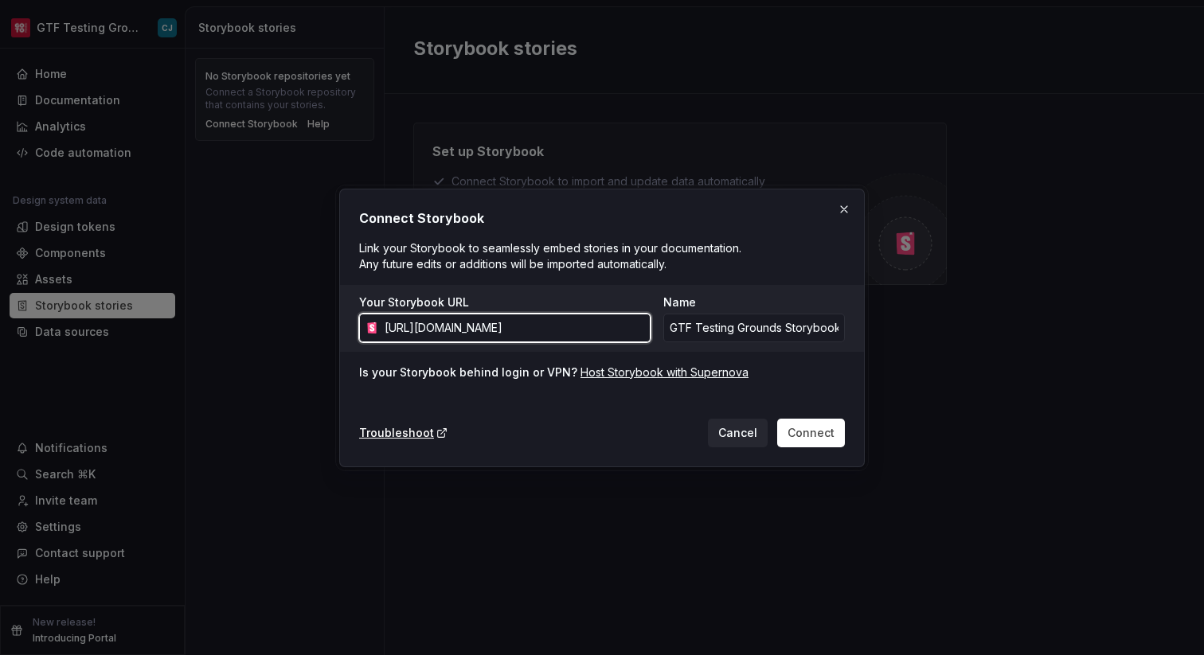
click at [601, 332] on input "https://expert-umbrella-3j3zr99.pages.github.io/?path=/docs/intro--docs" at bounding box center [514, 328] width 272 height 29
type input "https://expert-umbrella-3j3zr99.pages.github.io/"
click at [566, 326] on input "https://expert-umbrella-3j3zr99.pages.github.io/" at bounding box center [514, 328] width 272 height 29
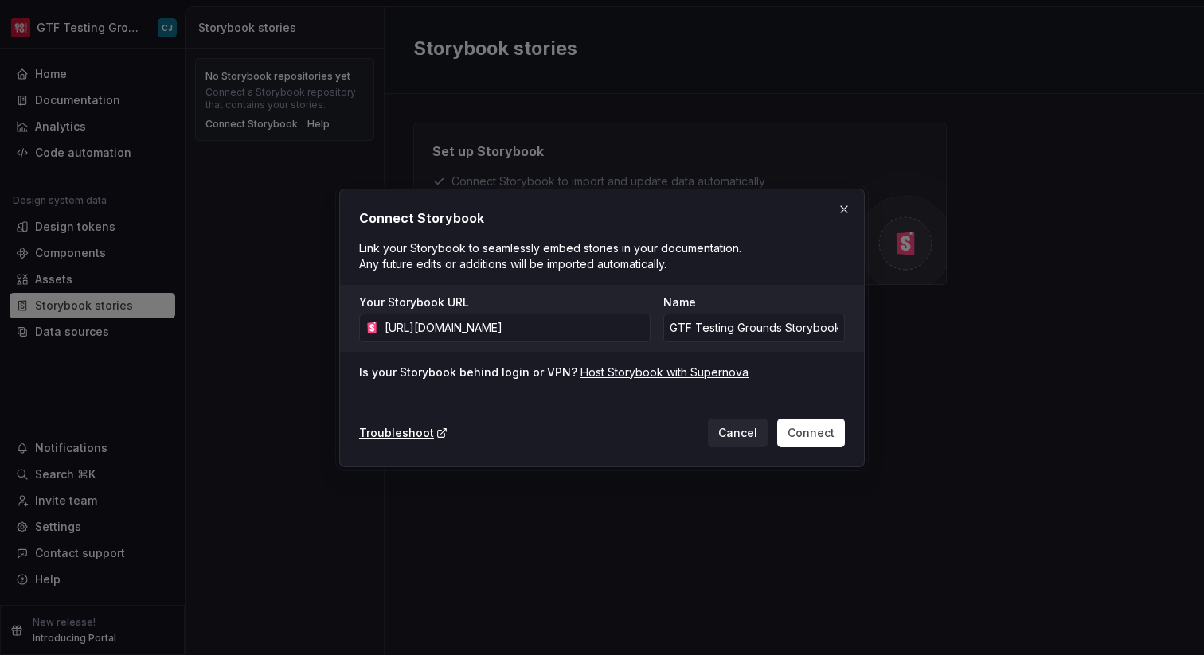
click at [794, 381] on div "Connect Storybook Link your Storybook to seamlessly embed stories in your docum…" at bounding box center [602, 328] width 486 height 239
click at [795, 381] on div "Connect Storybook Link your Storybook to seamlessly embed stories in your docum…" at bounding box center [602, 328] width 486 height 239
click at [805, 408] on div "Connect Storybook Link your Storybook to seamlessly embed stories in your docum…" at bounding box center [602, 328] width 486 height 239
click at [818, 431] on span "Connect" at bounding box center [810, 433] width 47 height 16
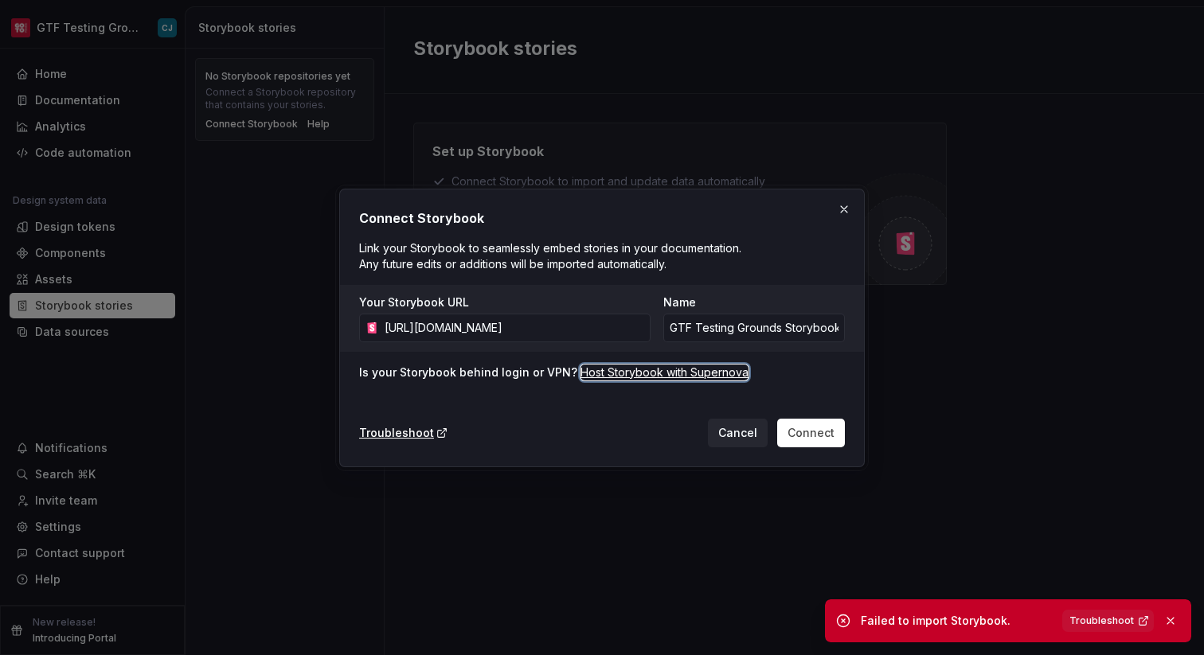
click at [713, 372] on div "Host Storybook with Supernova" at bounding box center [664, 373] width 168 height 16
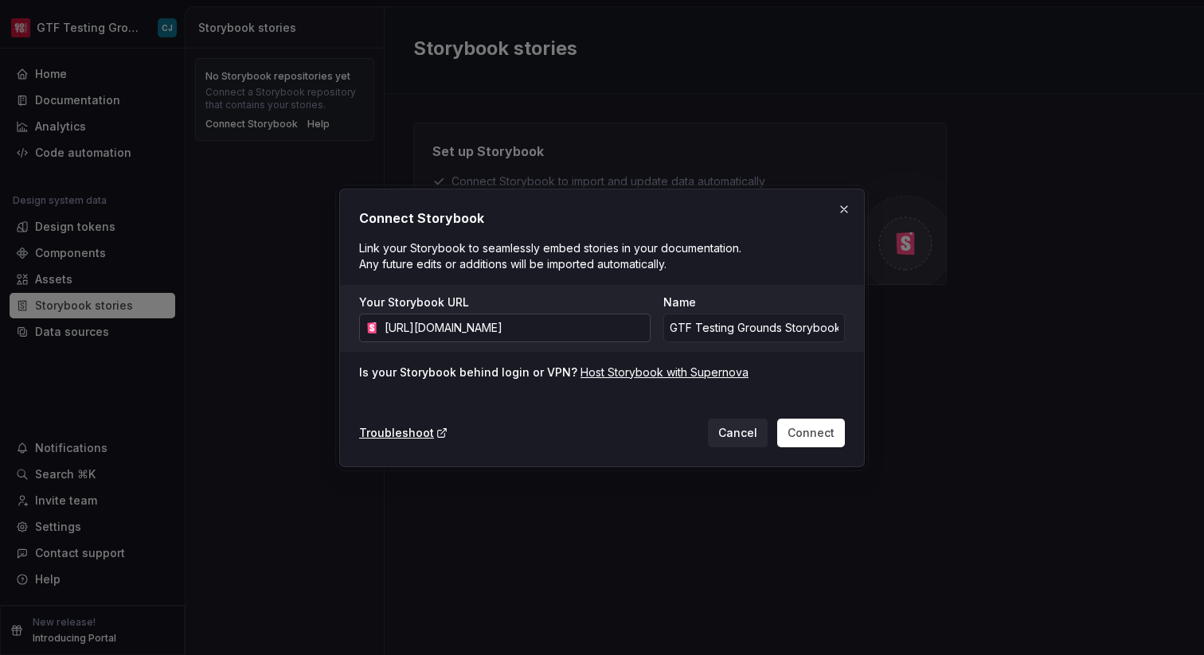
click at [596, 328] on input "https://expert-umbrella-3j3zr99.pages.github.io/" at bounding box center [514, 328] width 272 height 29
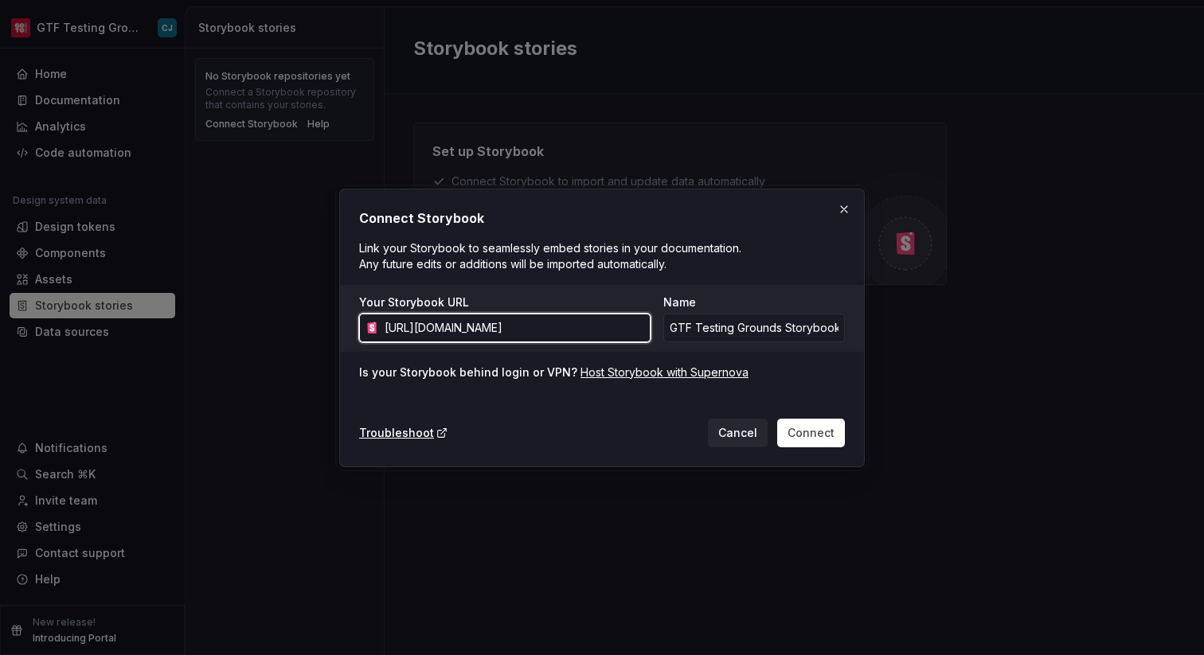
click at [596, 328] on input "https://expert-umbrella-3j3zr99.pages.github.io/" at bounding box center [514, 328] width 272 height 29
type input "https://expert-umbrella-3j3zr99.pages.github.io/?path=/docs/intro--docs"
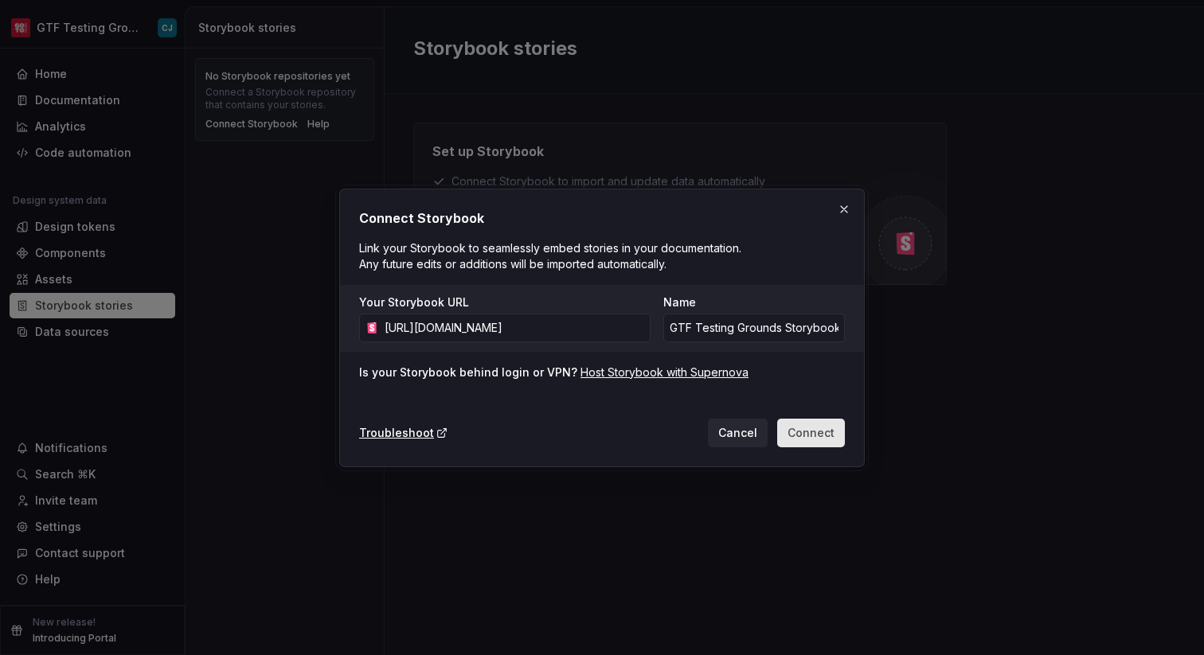
click at [812, 425] on span "Connect" at bounding box center [810, 433] width 47 height 16
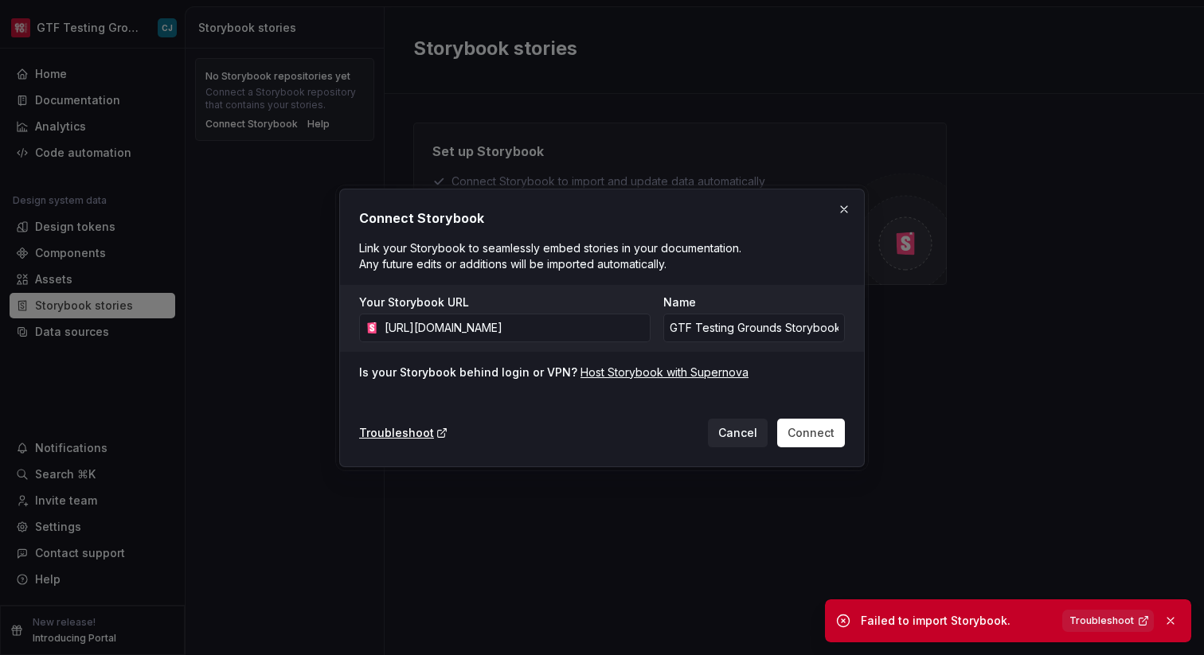
click at [1087, 622] on span "Troubleshoot" at bounding box center [1101, 621] width 64 height 13
click at [659, 344] on div "Your Storybook URL https://expert-umbrella-3j3zr99.pages.github.io/?path=/docs/…" at bounding box center [602, 318] width 524 height 67
click at [832, 206] on div "Connect Storybook Link your Storybook to seamlessly embed stories in your docum…" at bounding box center [601, 328] width 533 height 287
click at [847, 215] on button "button" at bounding box center [844, 209] width 22 height 22
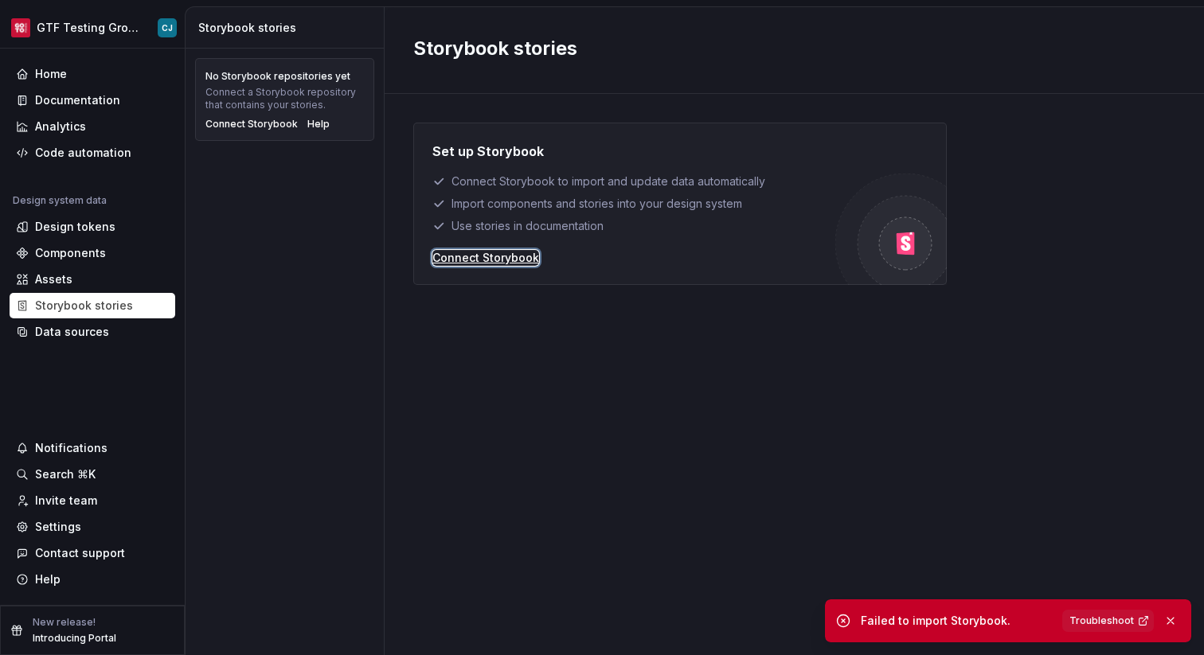
click at [480, 258] on div "Connect Storybook" at bounding box center [485, 258] width 107 height 16
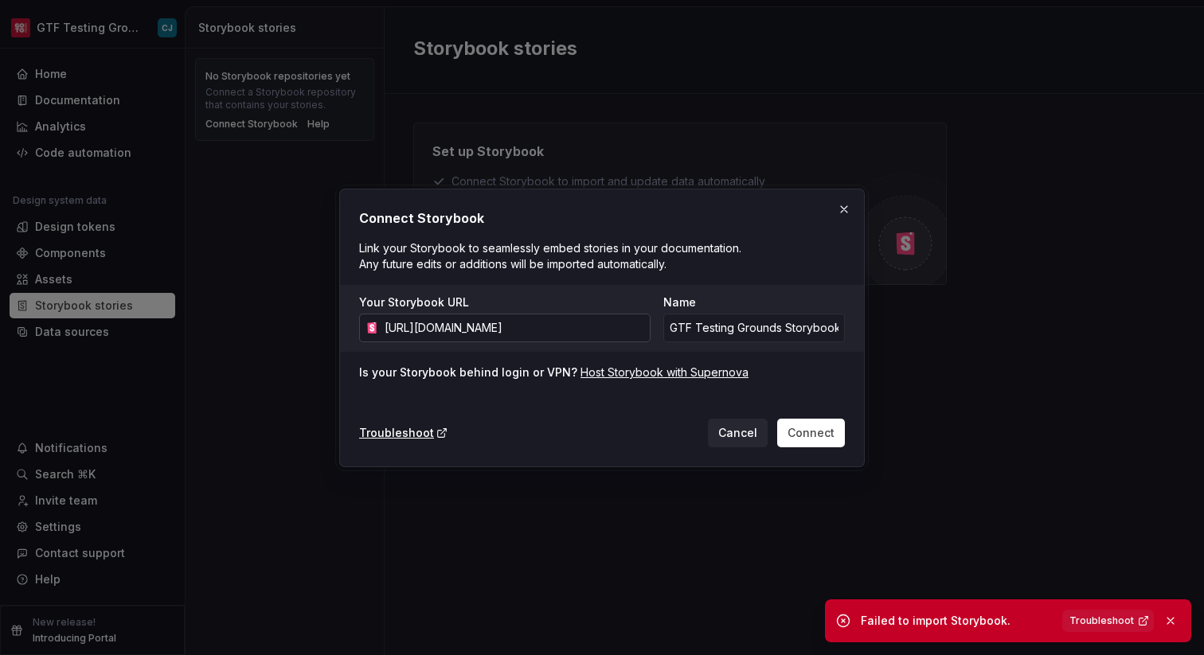
click at [627, 326] on input "https://expert-umbrella-3j3zr99.pages.github.io/?path=/docs/intro--docs" at bounding box center [514, 328] width 272 height 29
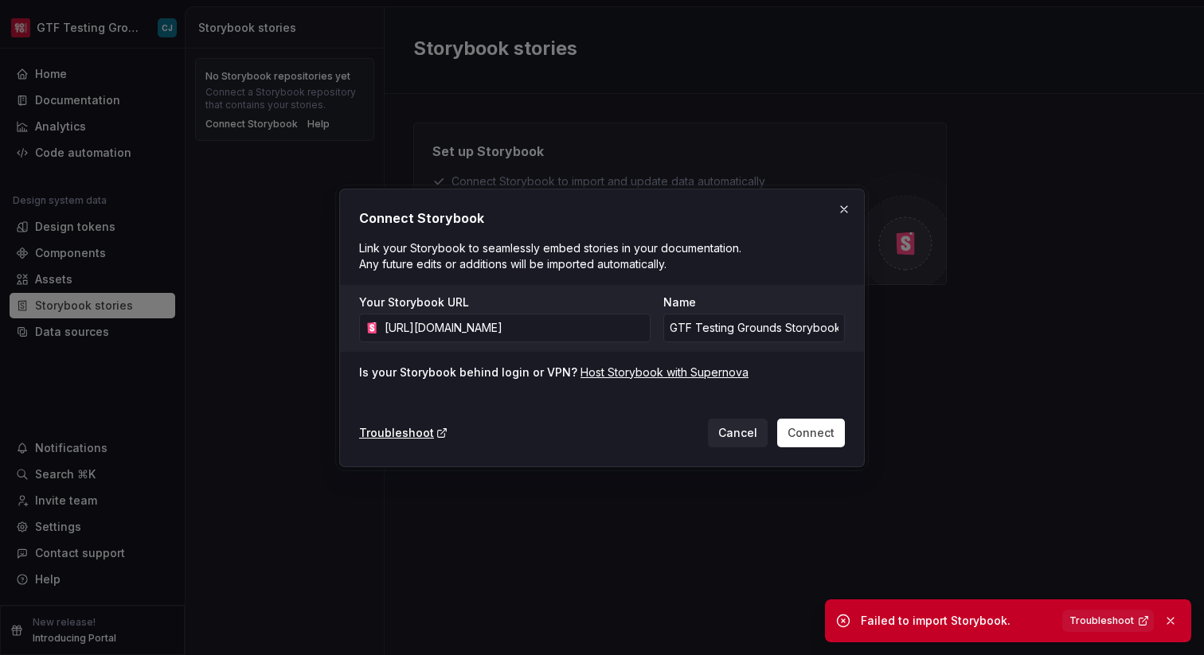
drag, startPoint x: 517, startPoint y: 327, endPoint x: 554, endPoint y: 292, distance: 51.3
click at [516, 327] on input "https://expert-umbrella-3j3zr99.pages.github.io/?path=/docs/intro--docs" at bounding box center [514, 328] width 272 height 29
type input "https://expert-umbrella-3j3zr99.pages.github.io/"
click at [777, 419] on button "Connect" at bounding box center [811, 433] width 68 height 29
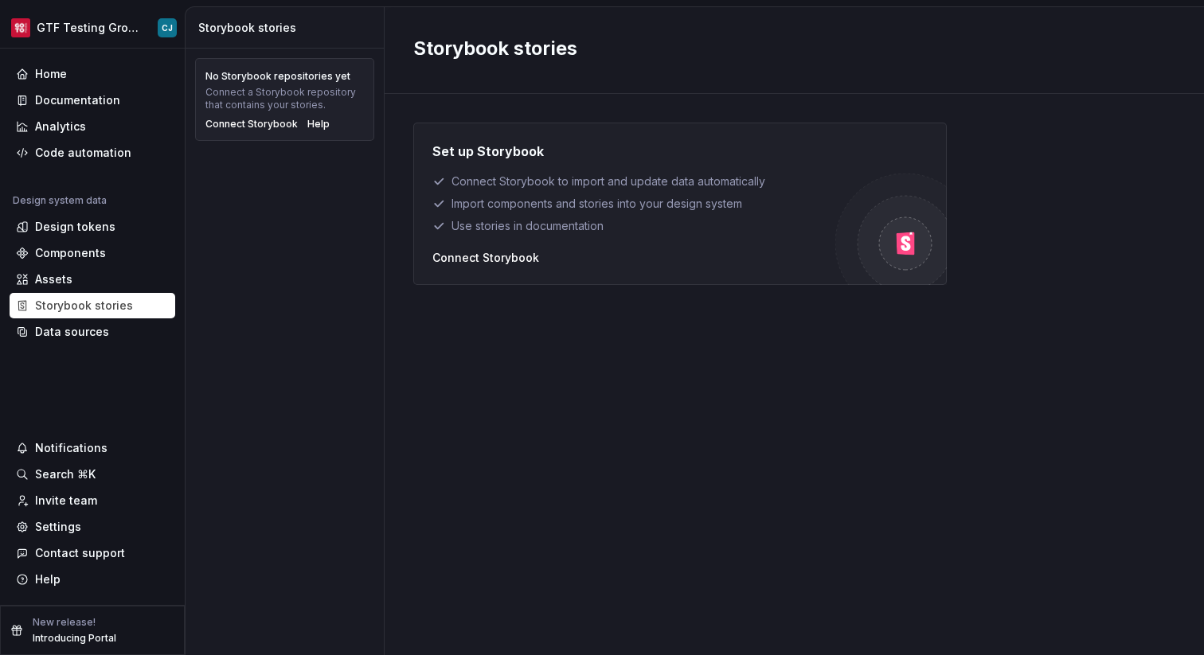
click at [342, 235] on div "No Storybook repositories yet Connect a Storybook repository that contains your…" at bounding box center [284, 352] width 198 height 607
click at [294, 189] on div "No Storybook repositories yet Connect a Storybook repository that contains your…" at bounding box center [284, 352] width 198 height 607
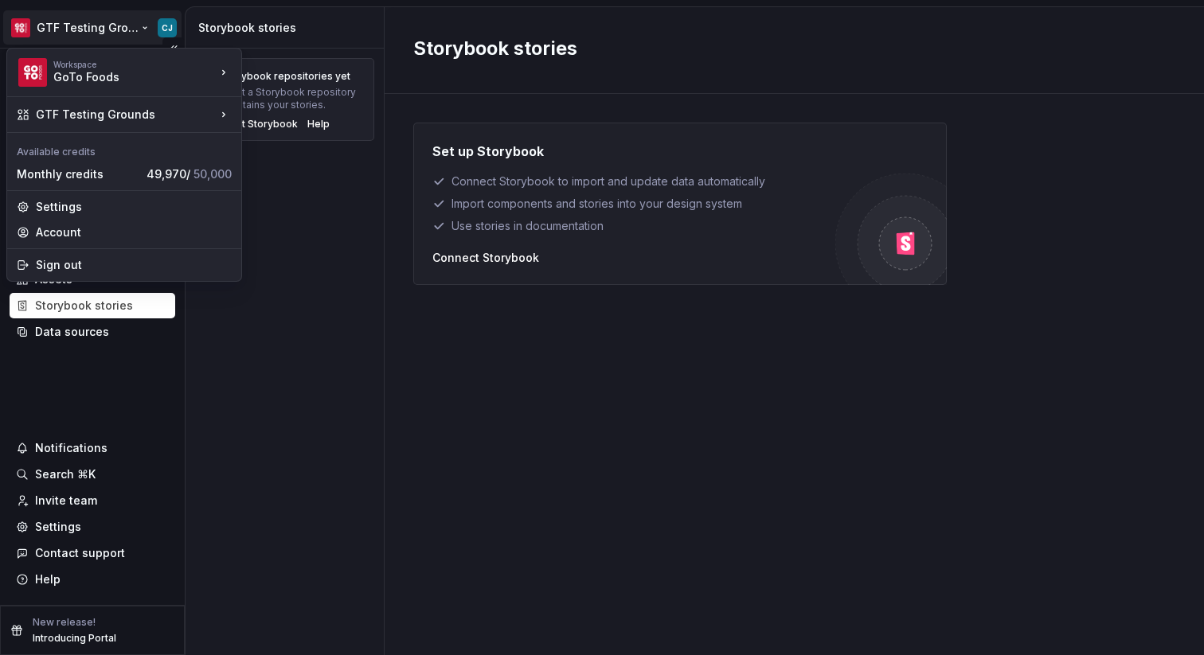
click at [112, 30] on html "GTF Testing Grounds CJ Home Documentation Analytics Code automation Design syst…" at bounding box center [602, 327] width 1204 height 655
click at [380, 250] on html "GTF Testing Grounds CJ Home Documentation Analytics Code automation Design syst…" at bounding box center [602, 327] width 1204 height 655
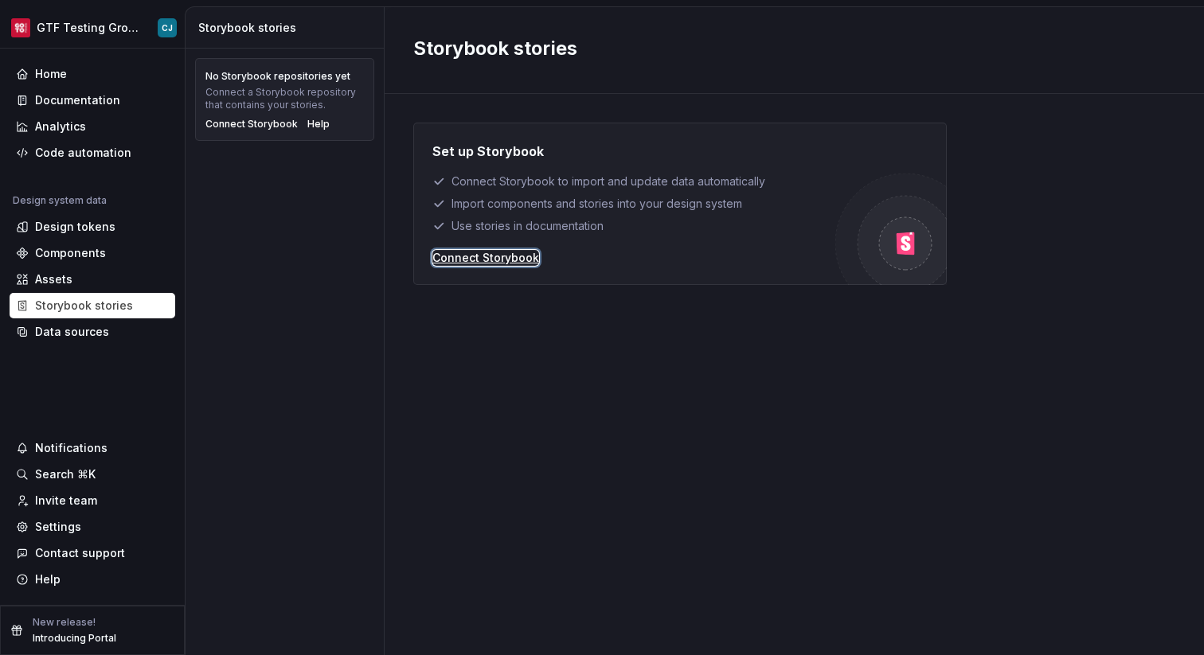
click at [443, 252] on div "Connect Storybook" at bounding box center [485, 258] width 107 height 16
click at [99, 28] on html "GTF Testing Grounds CJ Home Documentation Analytics Code automation Design syst…" at bounding box center [602, 327] width 1204 height 655
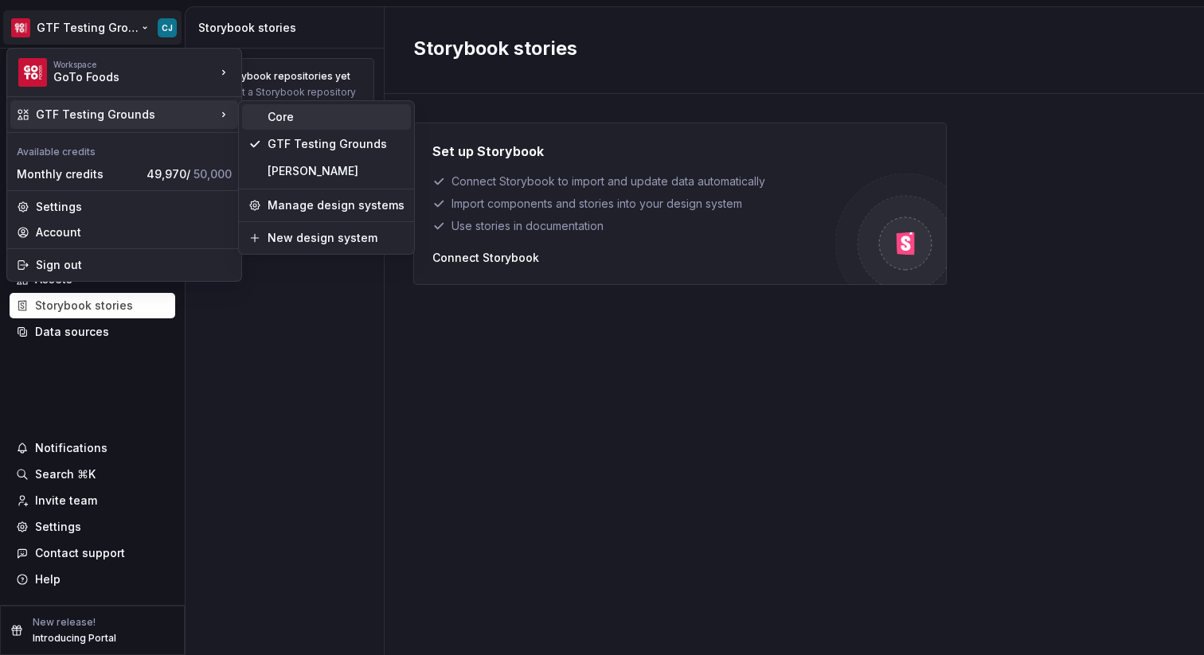
click at [299, 119] on div "Core" at bounding box center [335, 117] width 137 height 16
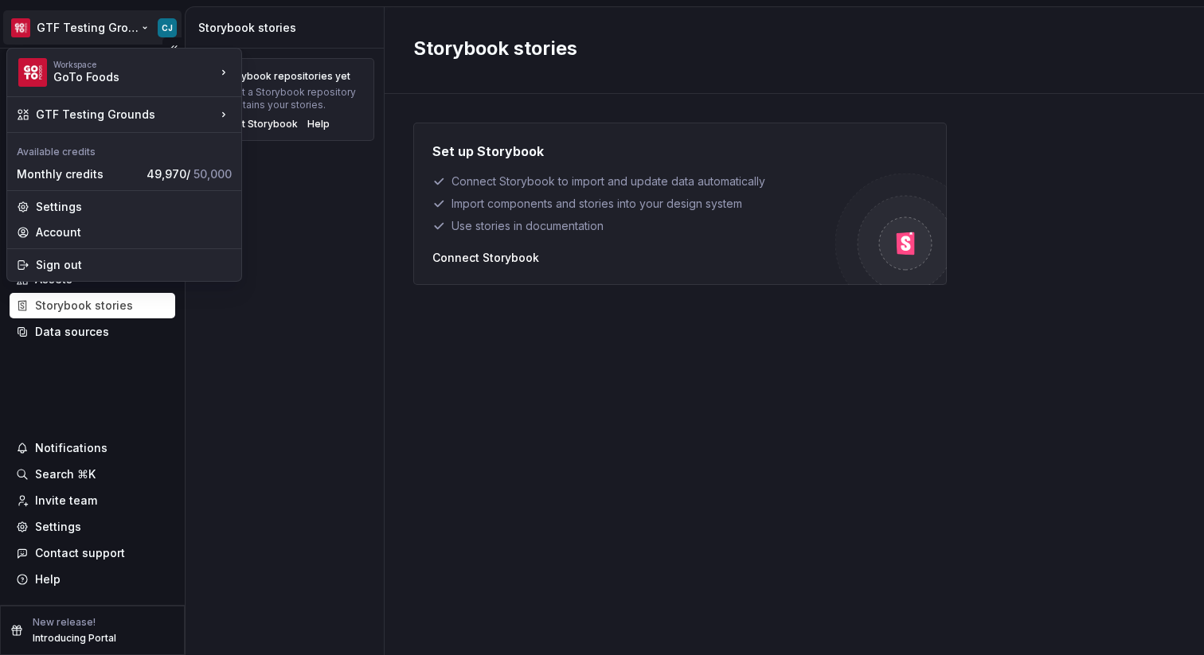
click at [116, 27] on html "GTF Testing Grounds CJ Home Documentation Analytics Code automation Design syst…" at bounding box center [602, 327] width 1204 height 655
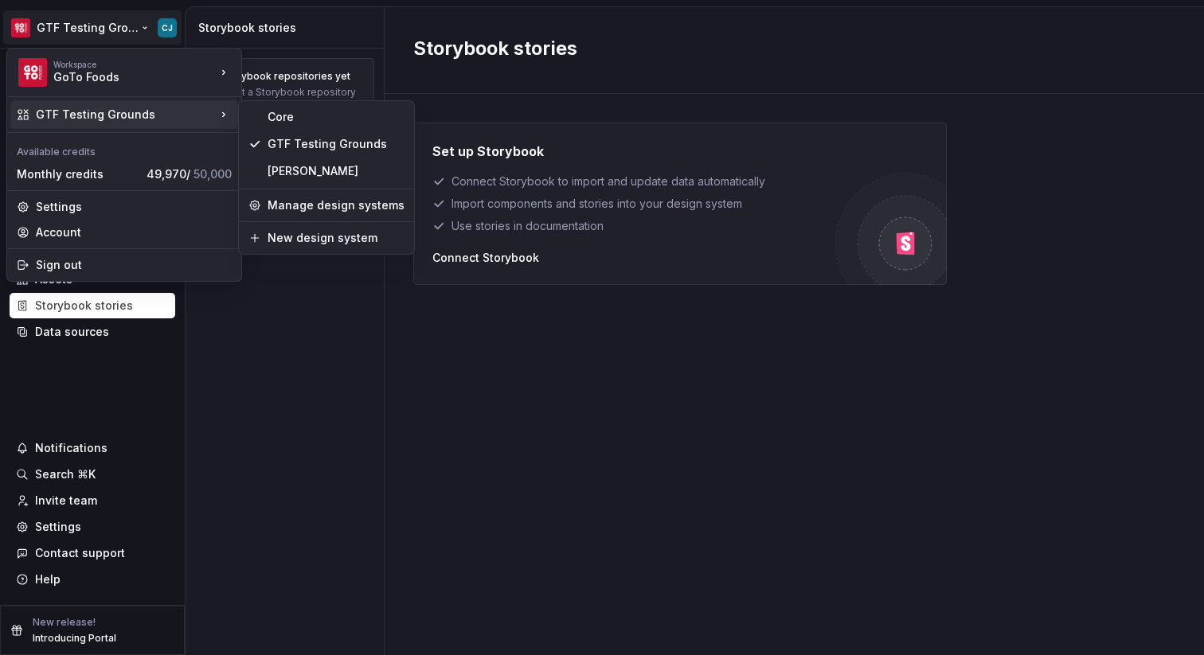
click at [255, 118] on div "Core" at bounding box center [326, 116] width 169 height 25
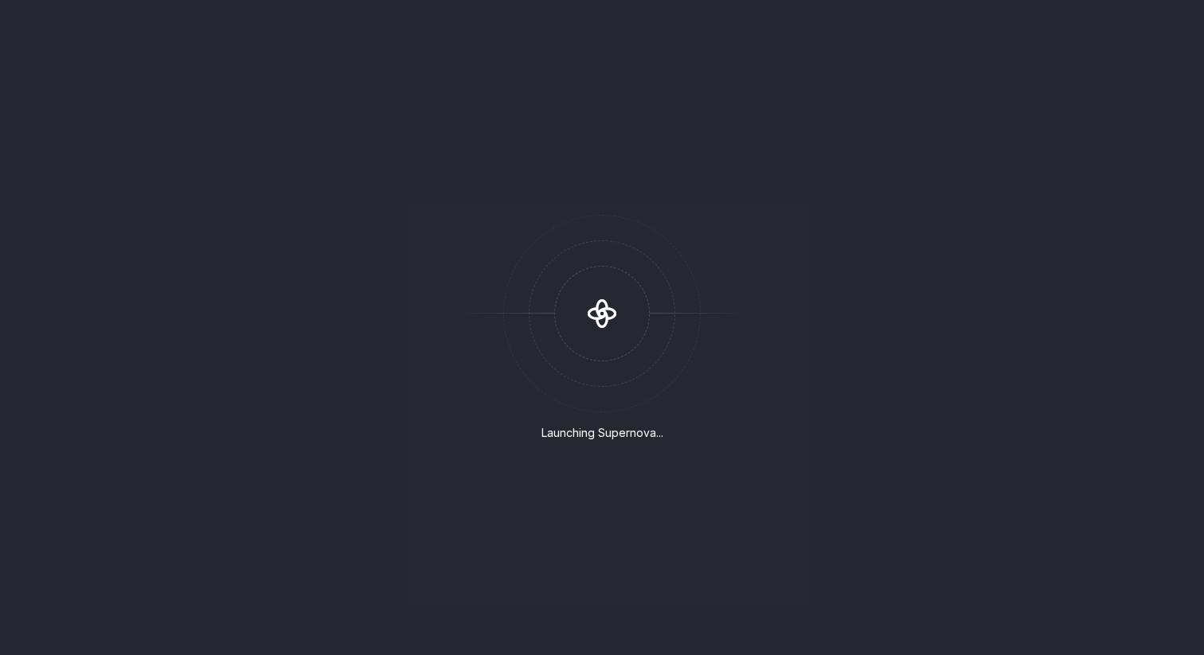
click at [124, 24] on div "Launching Supernova..." at bounding box center [602, 327] width 1204 height 655
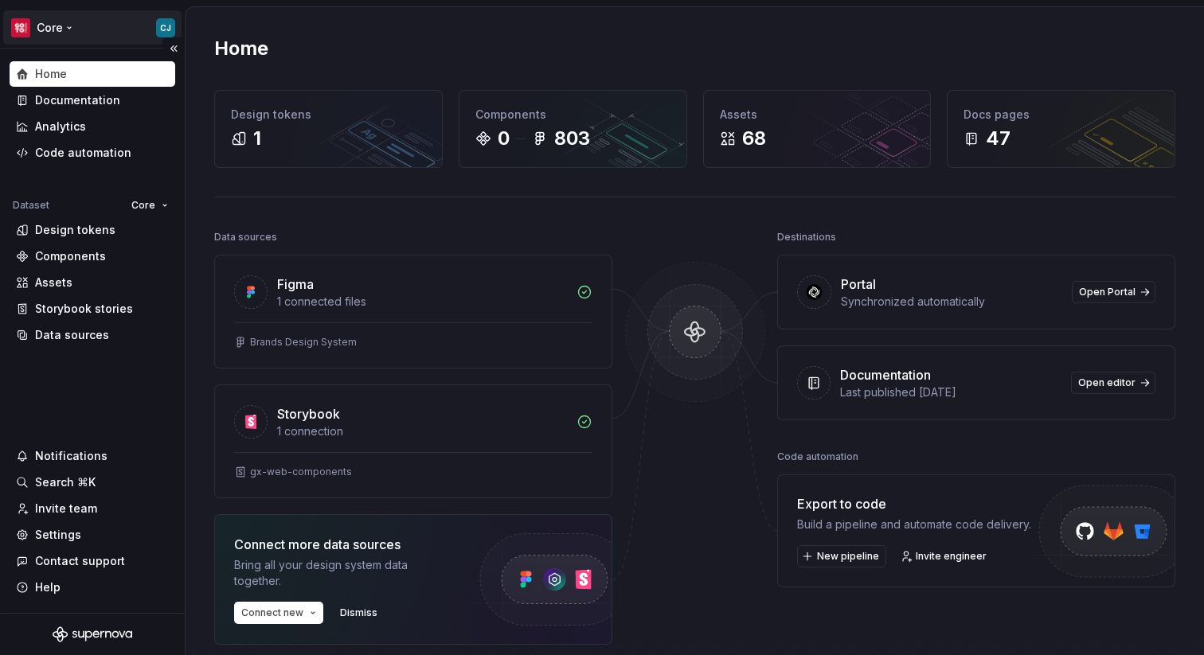
click at [63, 33] on html "Core CJ Home Documentation Analytics Code automation Dataset Core Design tokens…" at bounding box center [602, 327] width 1204 height 655
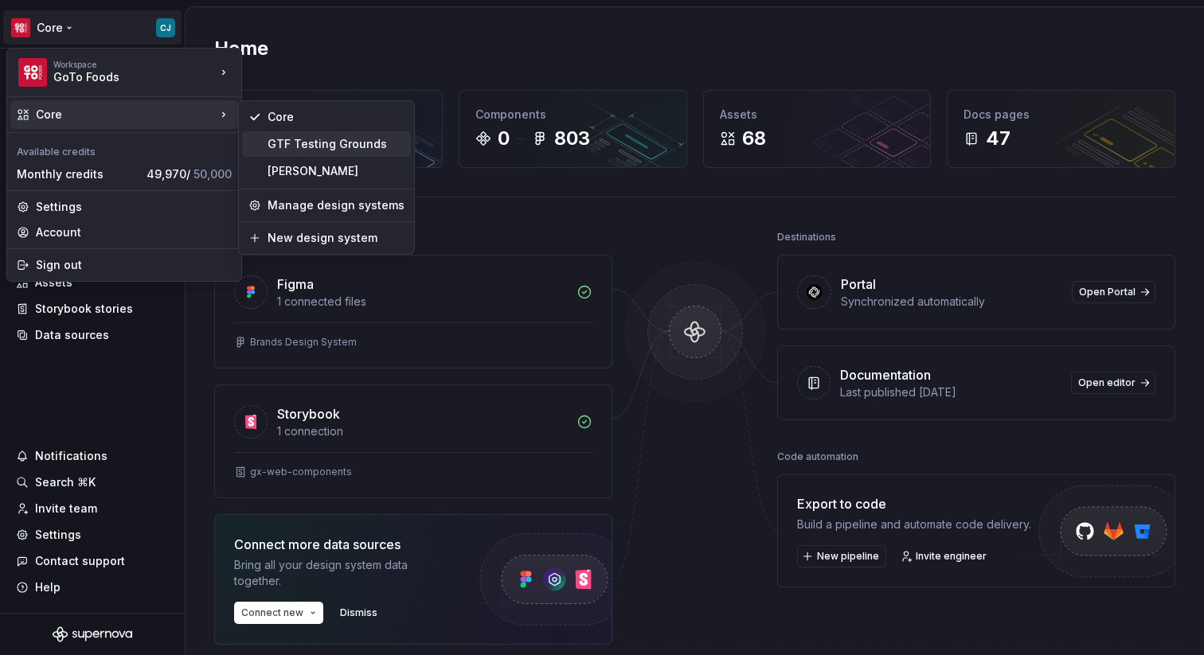
click at [353, 145] on div "GTF Testing Grounds" at bounding box center [335, 144] width 137 height 16
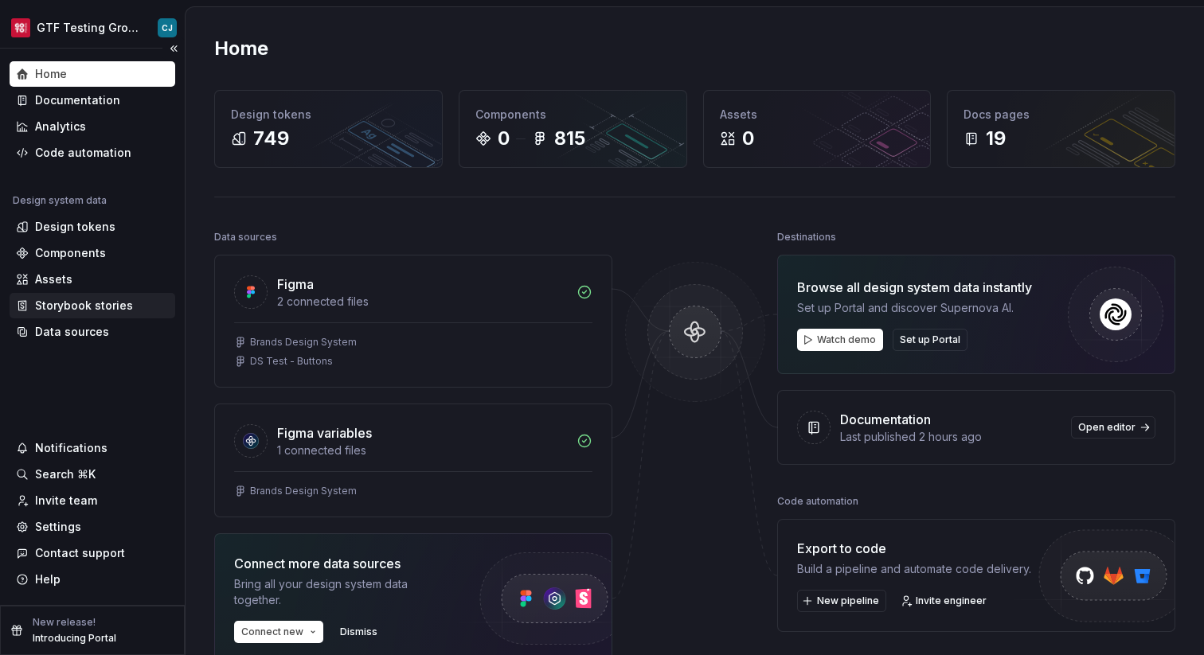
click at [114, 306] on div "Storybook stories" at bounding box center [84, 306] width 98 height 16
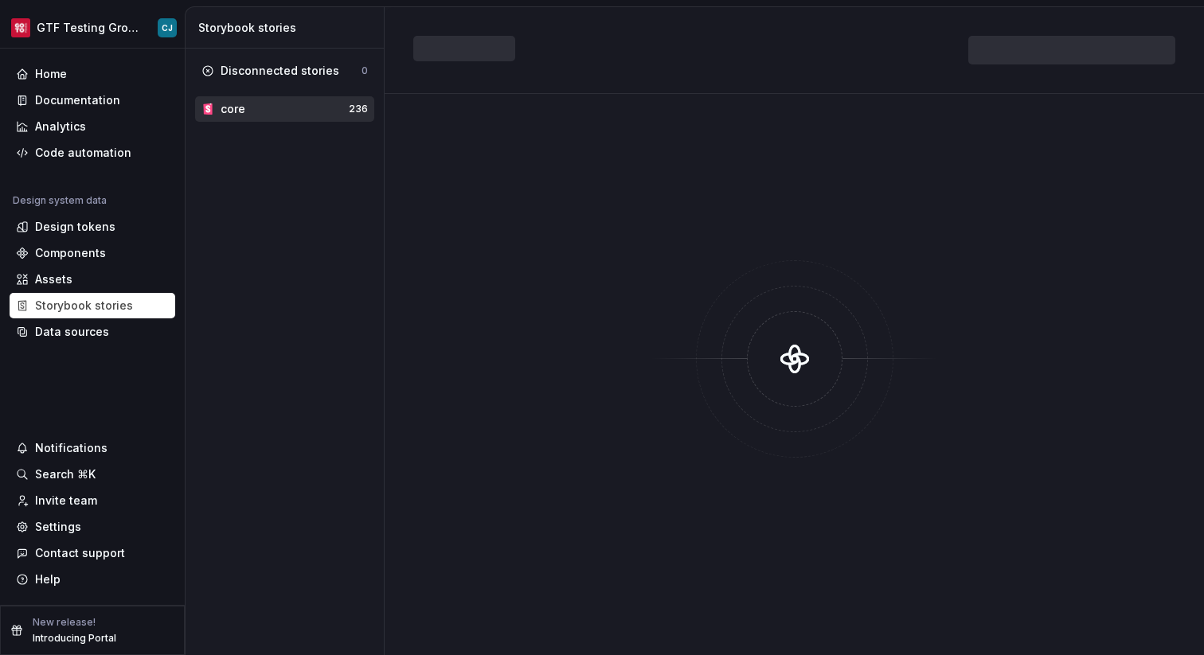
click at [274, 104] on div "core" at bounding box center [285, 109] width 128 height 16
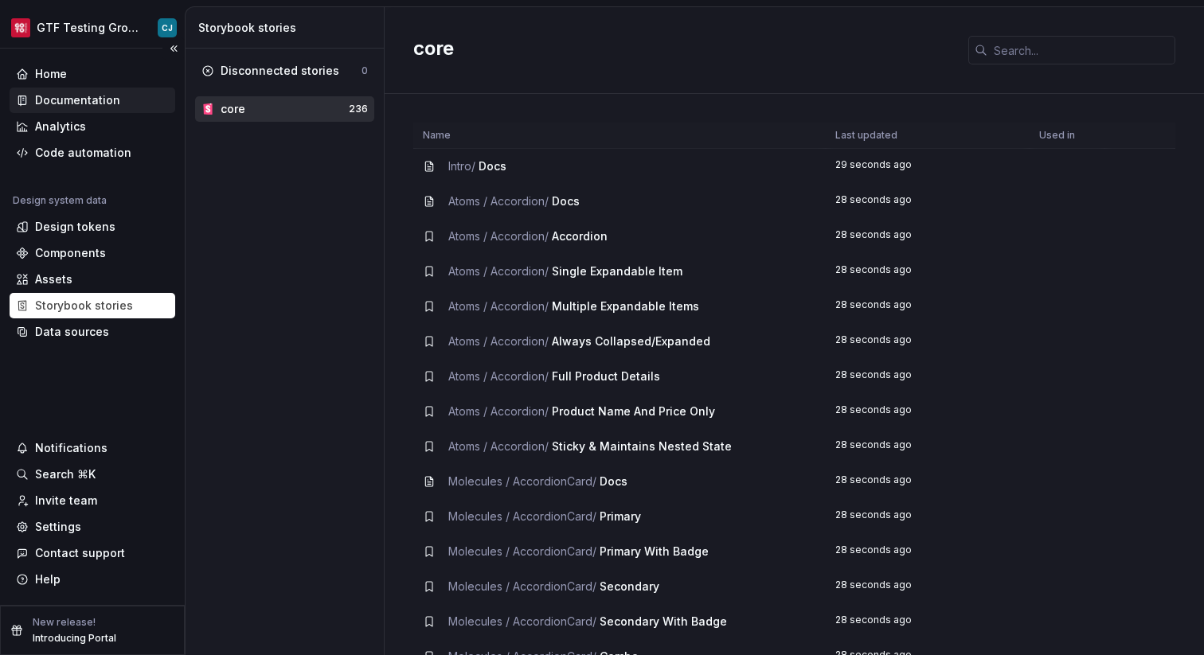
click at [92, 103] on div "Documentation" at bounding box center [77, 100] width 85 height 16
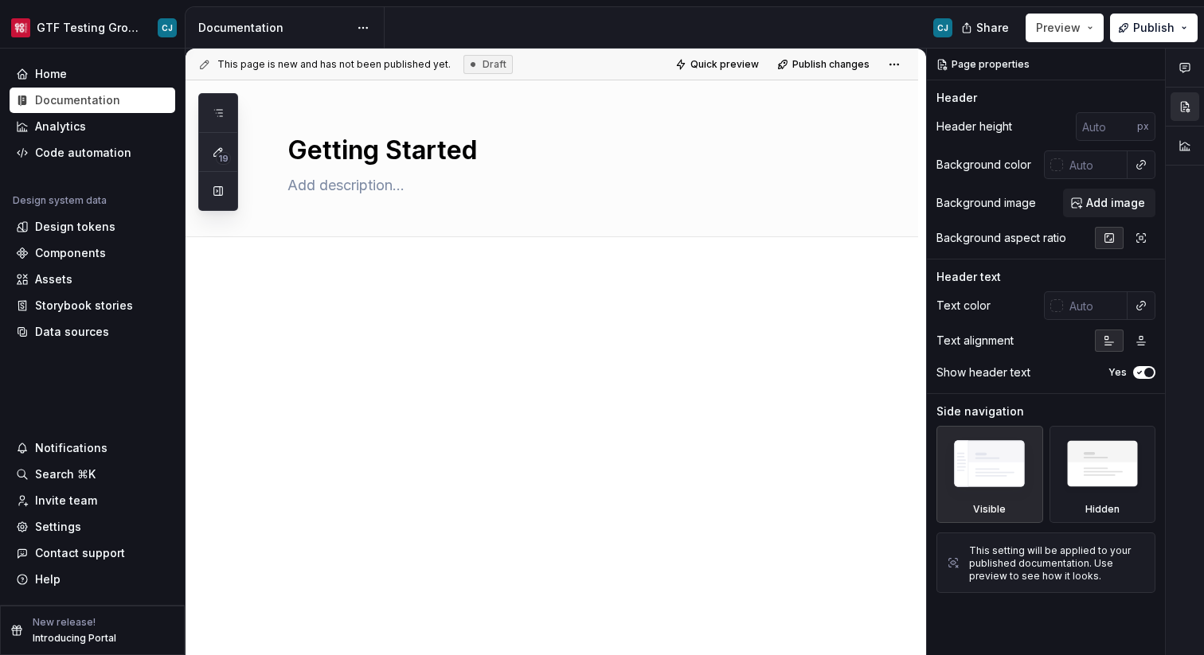
type textarea "*"
click at [88, 252] on div "Components" at bounding box center [70, 253] width 71 height 16
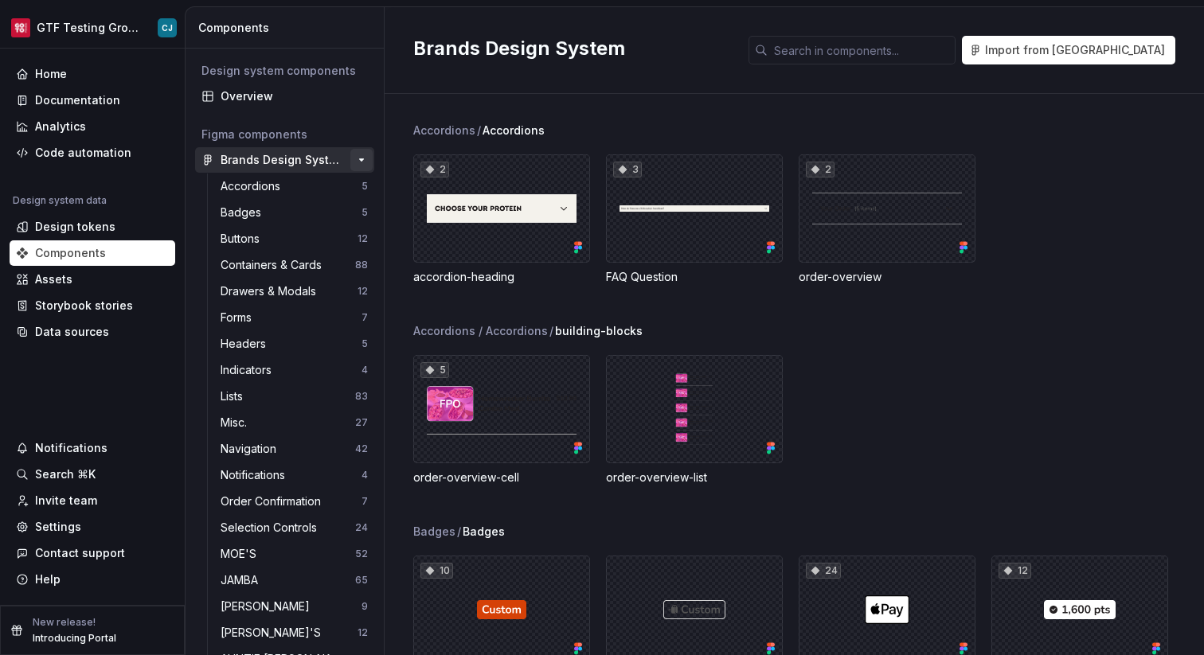
click at [362, 162] on button "button" at bounding box center [361, 160] width 22 height 22
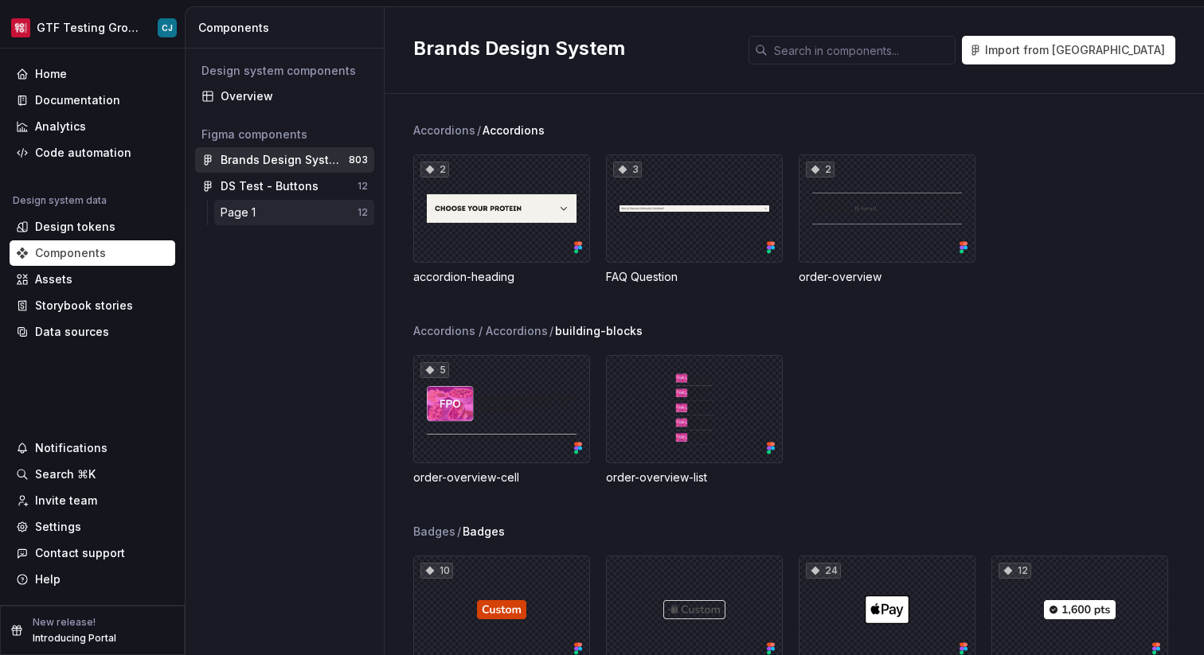
click at [326, 213] on div "Page 1" at bounding box center [289, 213] width 137 height 16
